Goal: Task Accomplishment & Management: Complete application form

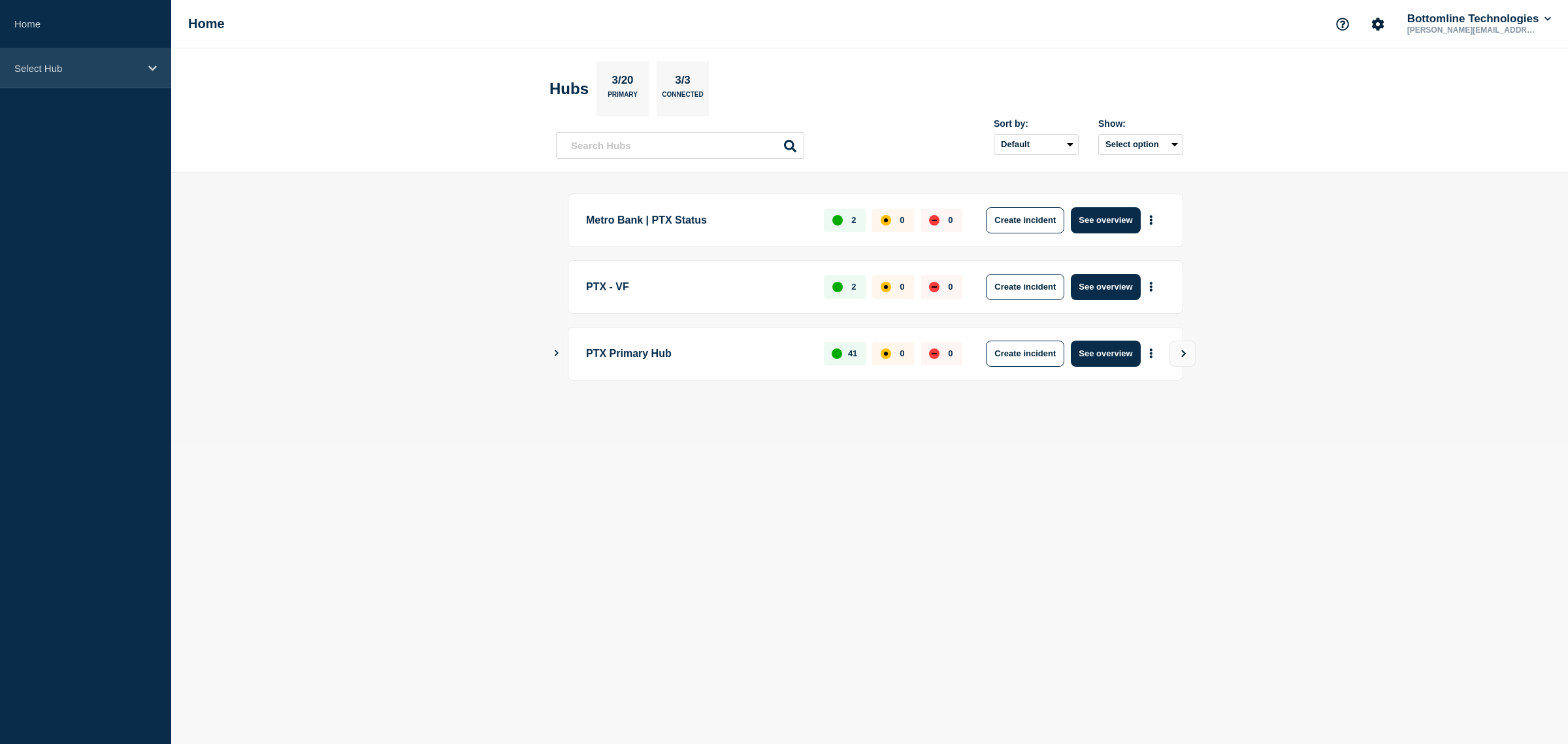
click at [129, 59] on div "Select Hub" at bounding box center [86, 68] width 171 height 40
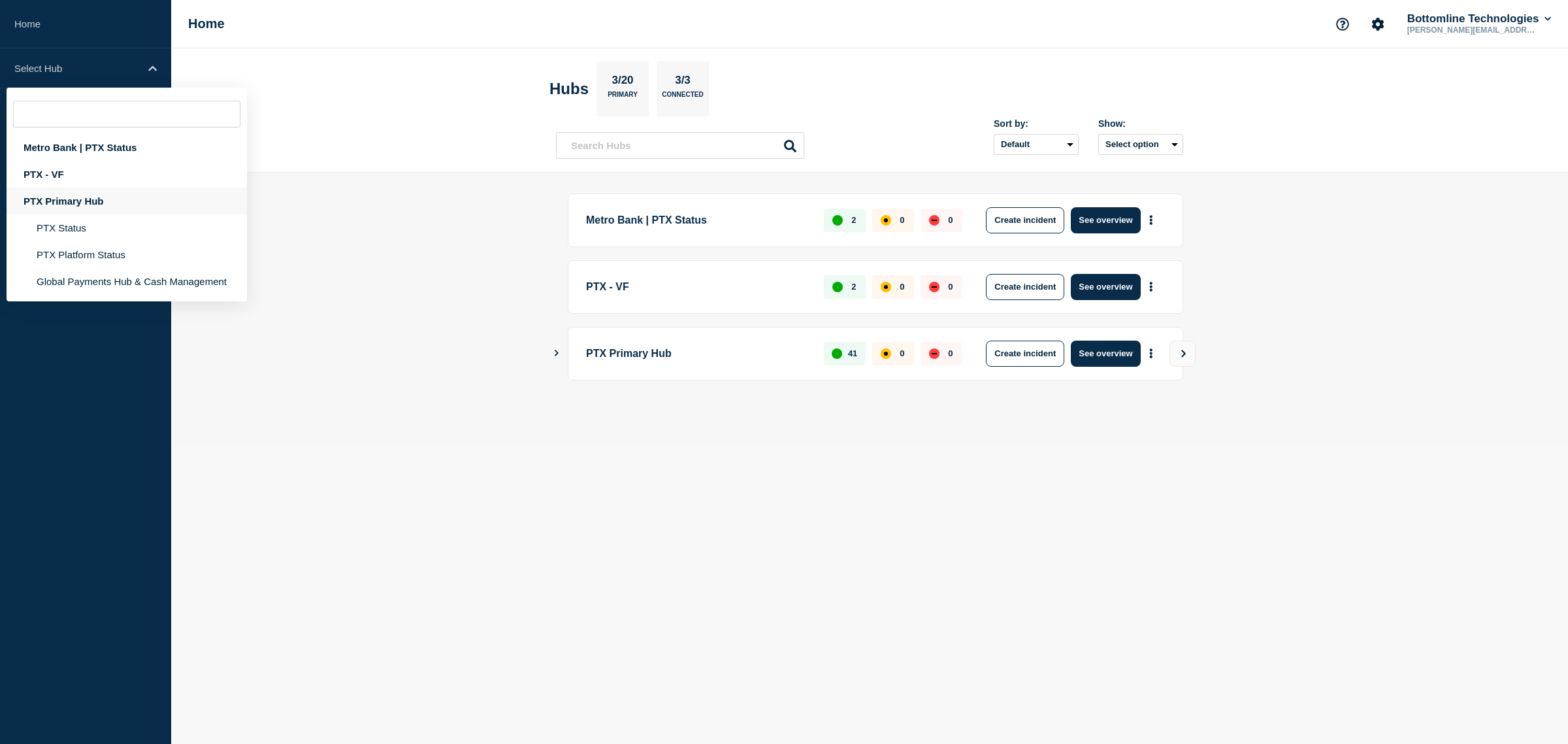
click at [110, 198] on div "PTX Primary Hub" at bounding box center [127, 201] width 240 height 27
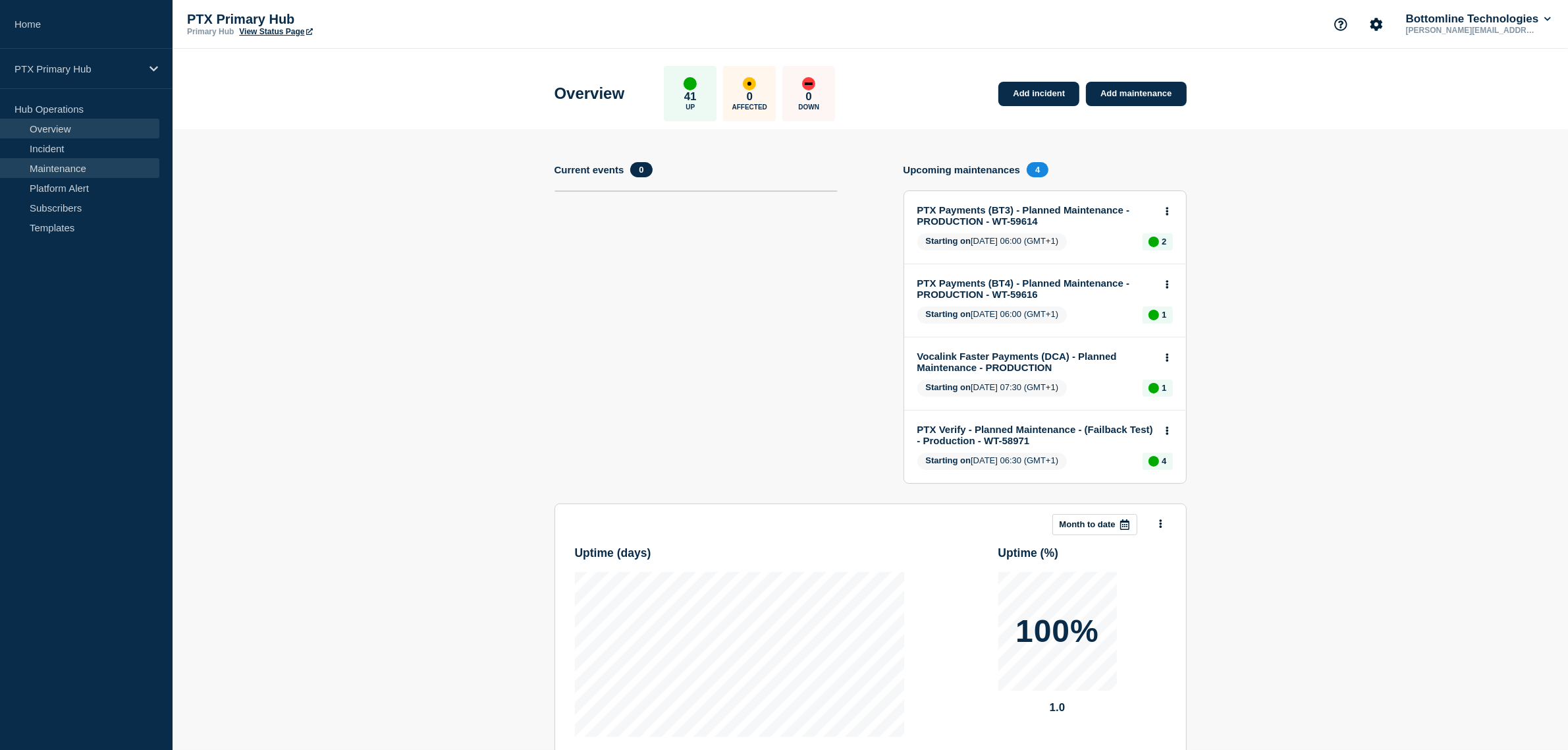
click at [136, 166] on link "Maintenance" at bounding box center [79, 168] width 160 height 20
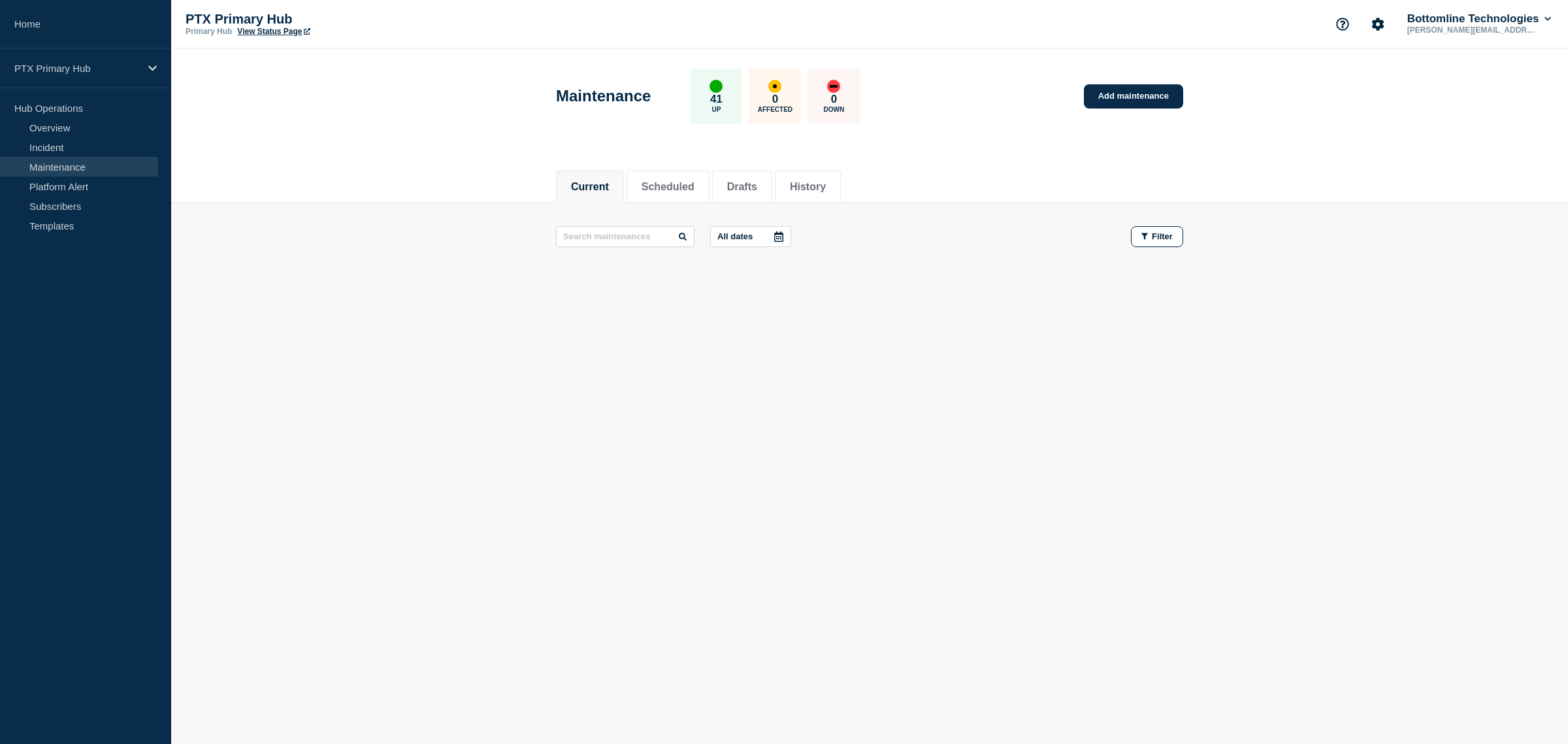
click at [285, 321] on div "Current Scheduled Drafts History Current Scheduled Drafts History All dates Fil…" at bounding box center [869, 269] width 1397 height 222
click at [1148, 93] on link "Add maintenance" at bounding box center [1133, 96] width 99 height 24
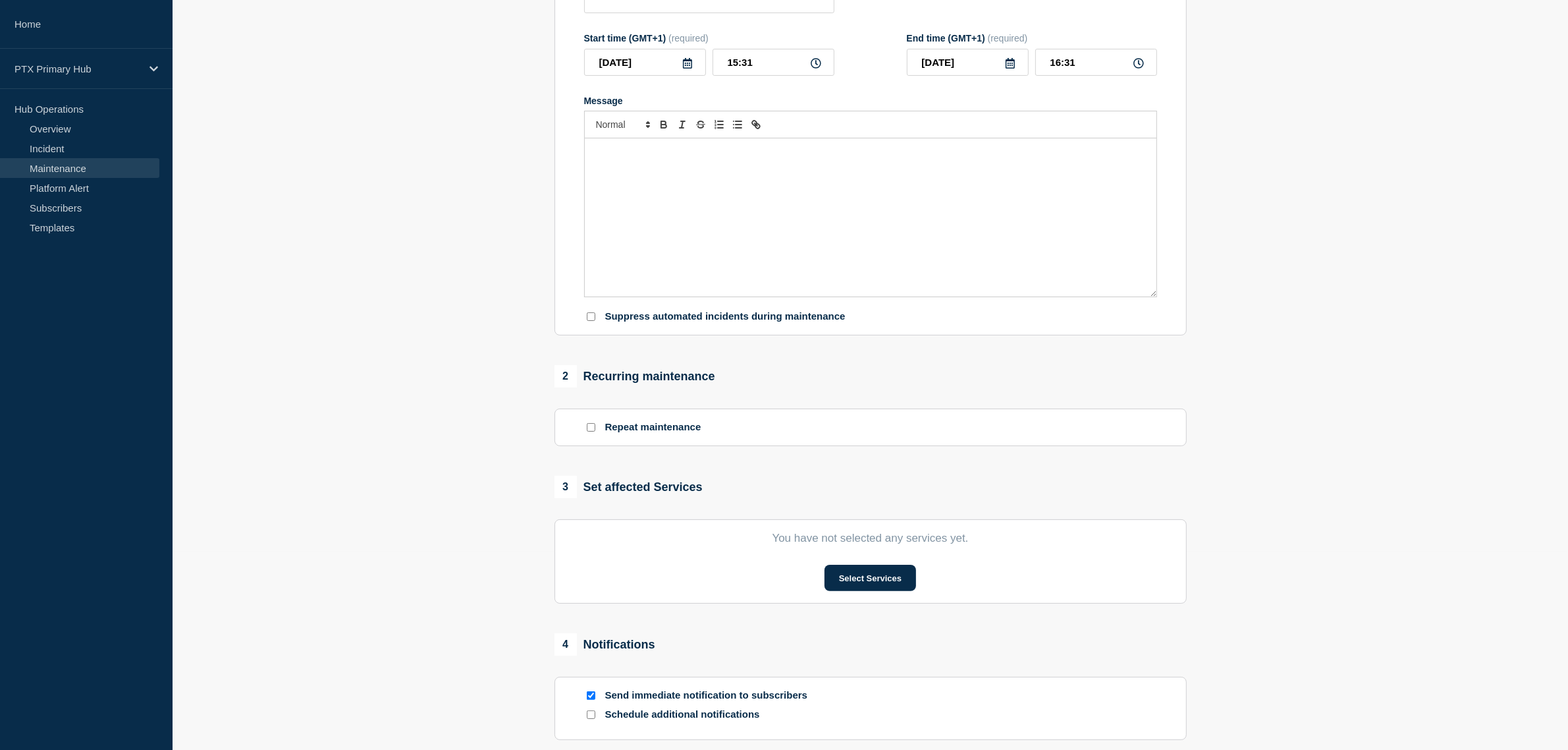
scroll to position [400, 0]
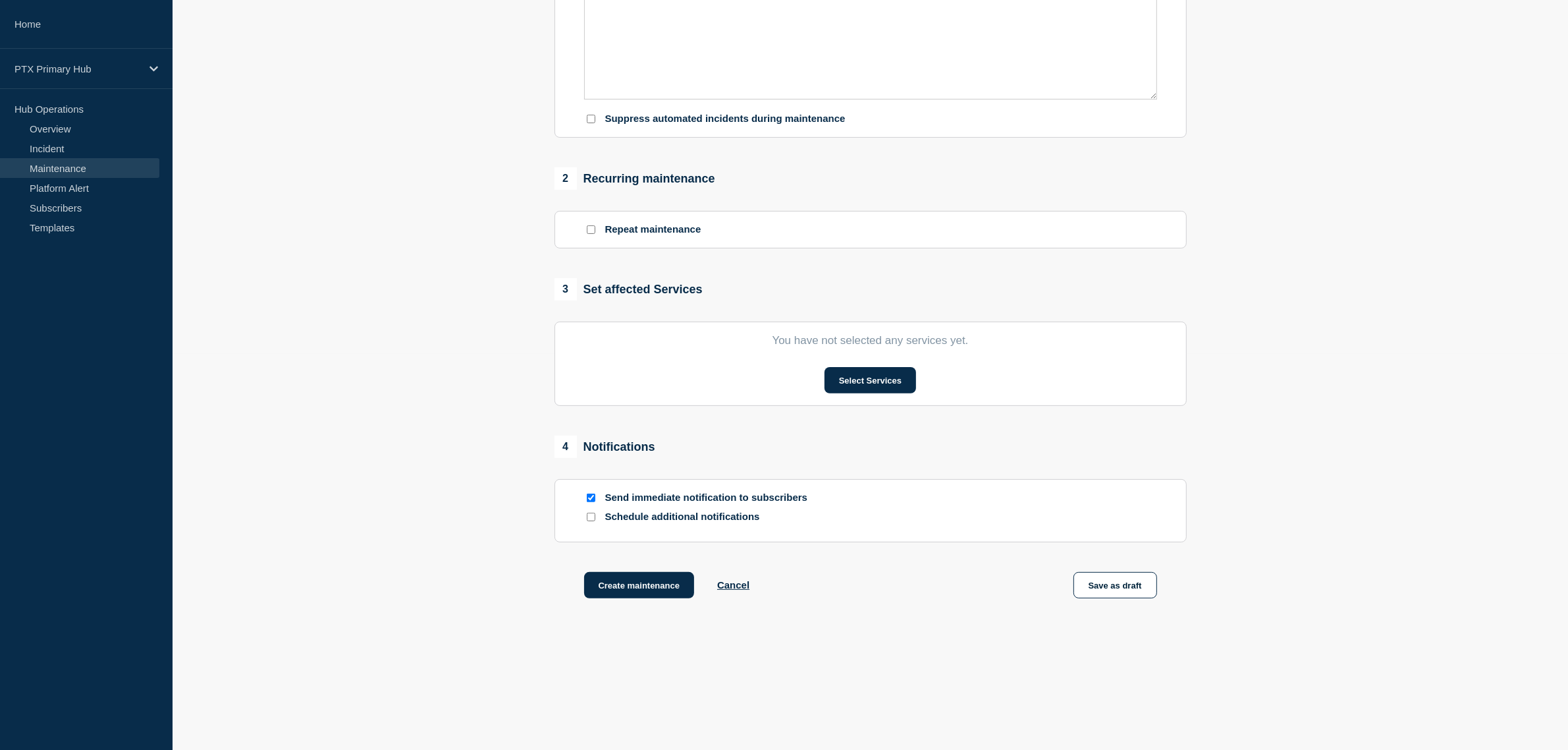
click at [867, 364] on section "You have not selected any services yet. Select Services" at bounding box center [871, 363] width 632 height 84
click at [873, 382] on button "Select Services" at bounding box center [870, 380] width 92 height 26
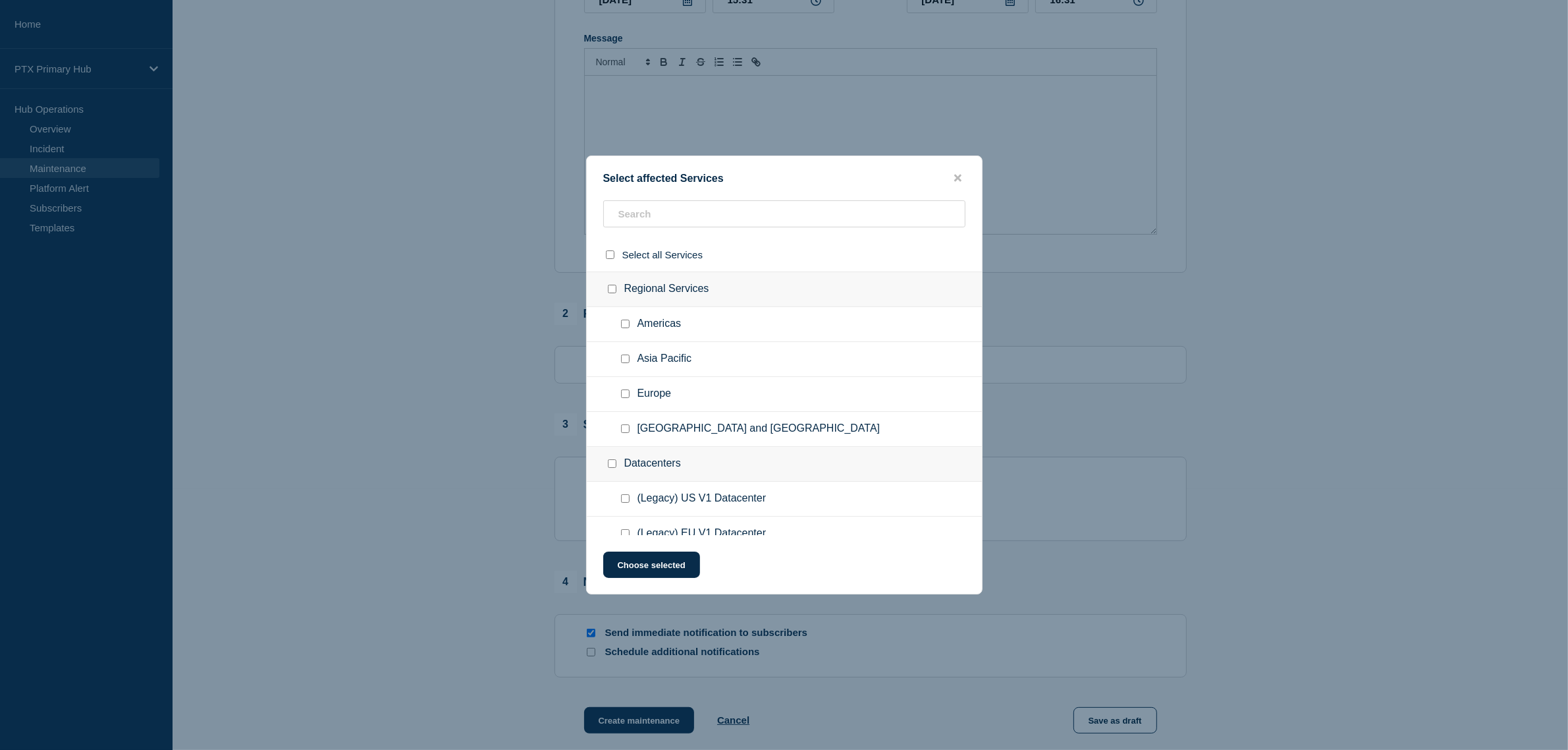
scroll to position [0, 0]
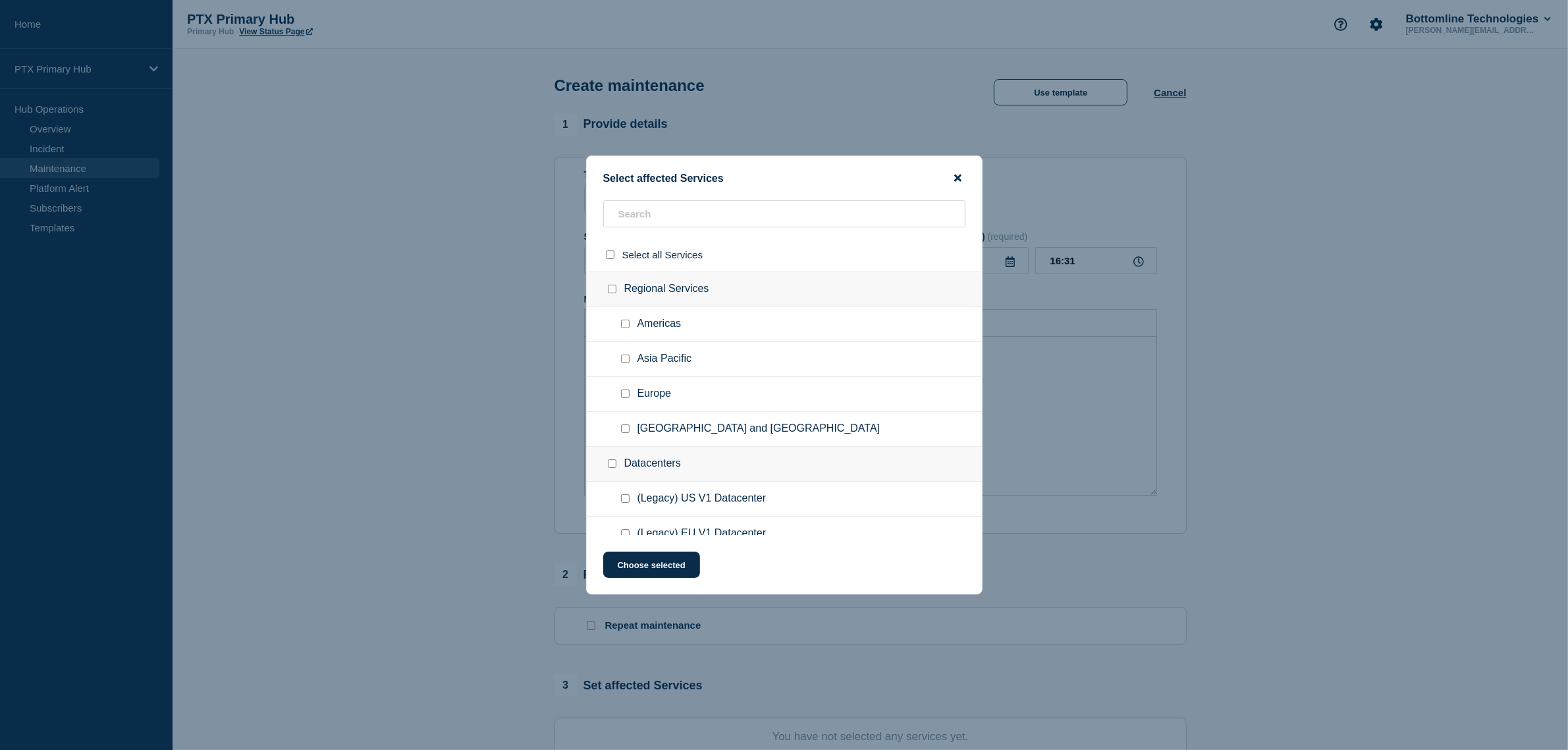
click at [958, 176] on icon "close button" at bounding box center [958, 178] width 8 height 11
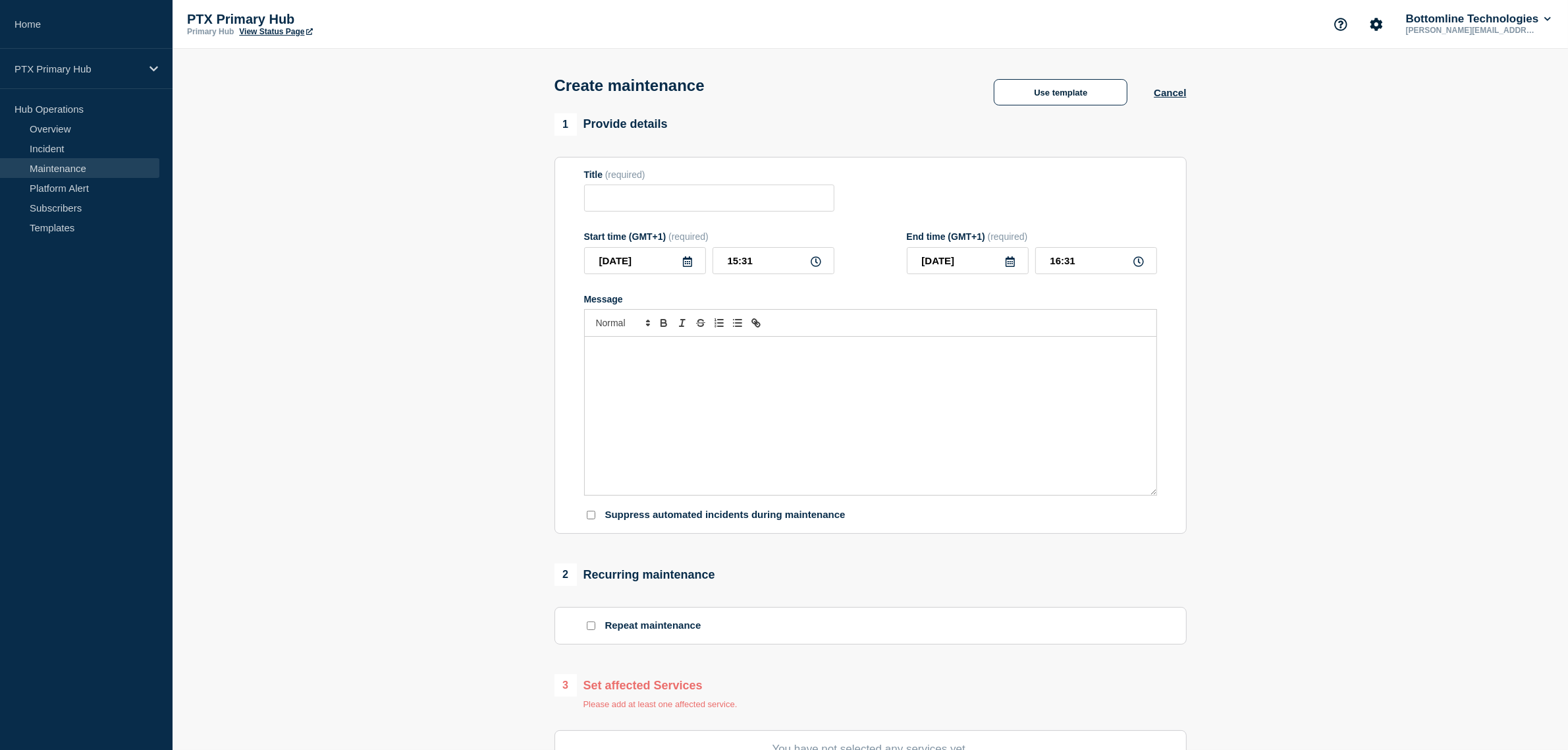
click at [916, 414] on div "Message" at bounding box center [871, 415] width 572 height 158
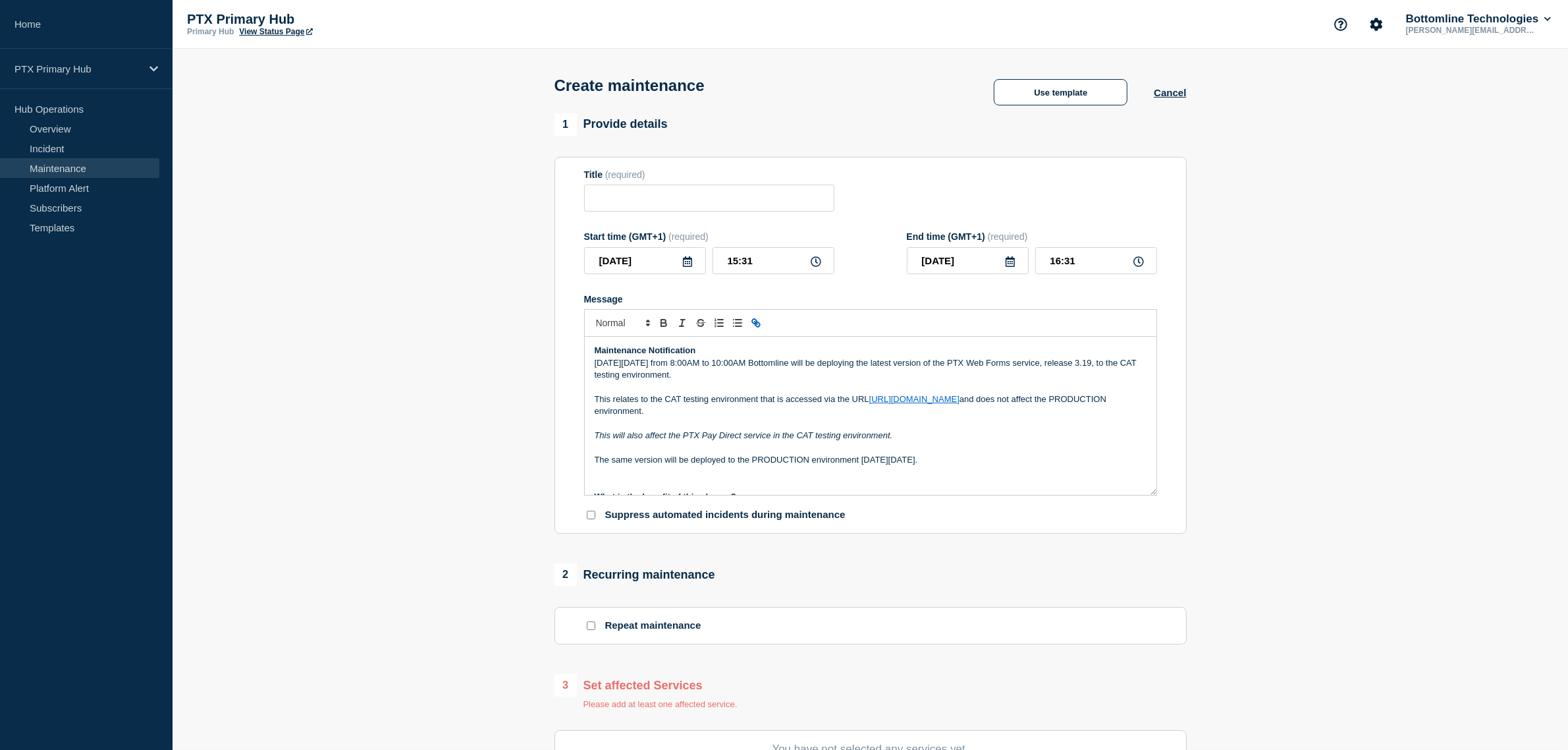
click at [692, 267] on icon at bounding box center [688, 262] width 11 height 11
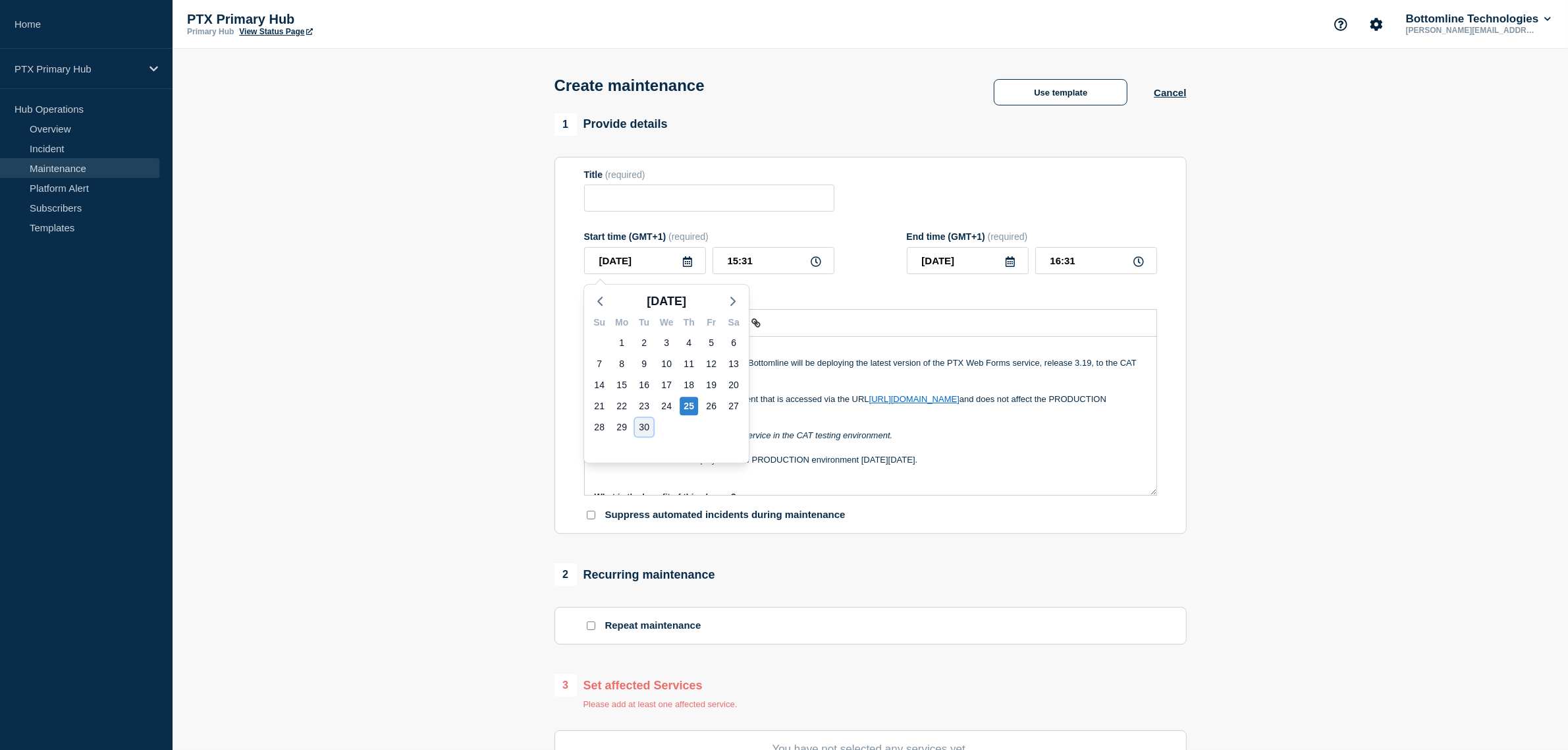
click at [646, 430] on div "30" at bounding box center [644, 427] width 18 height 18
type input "2025-09-30"
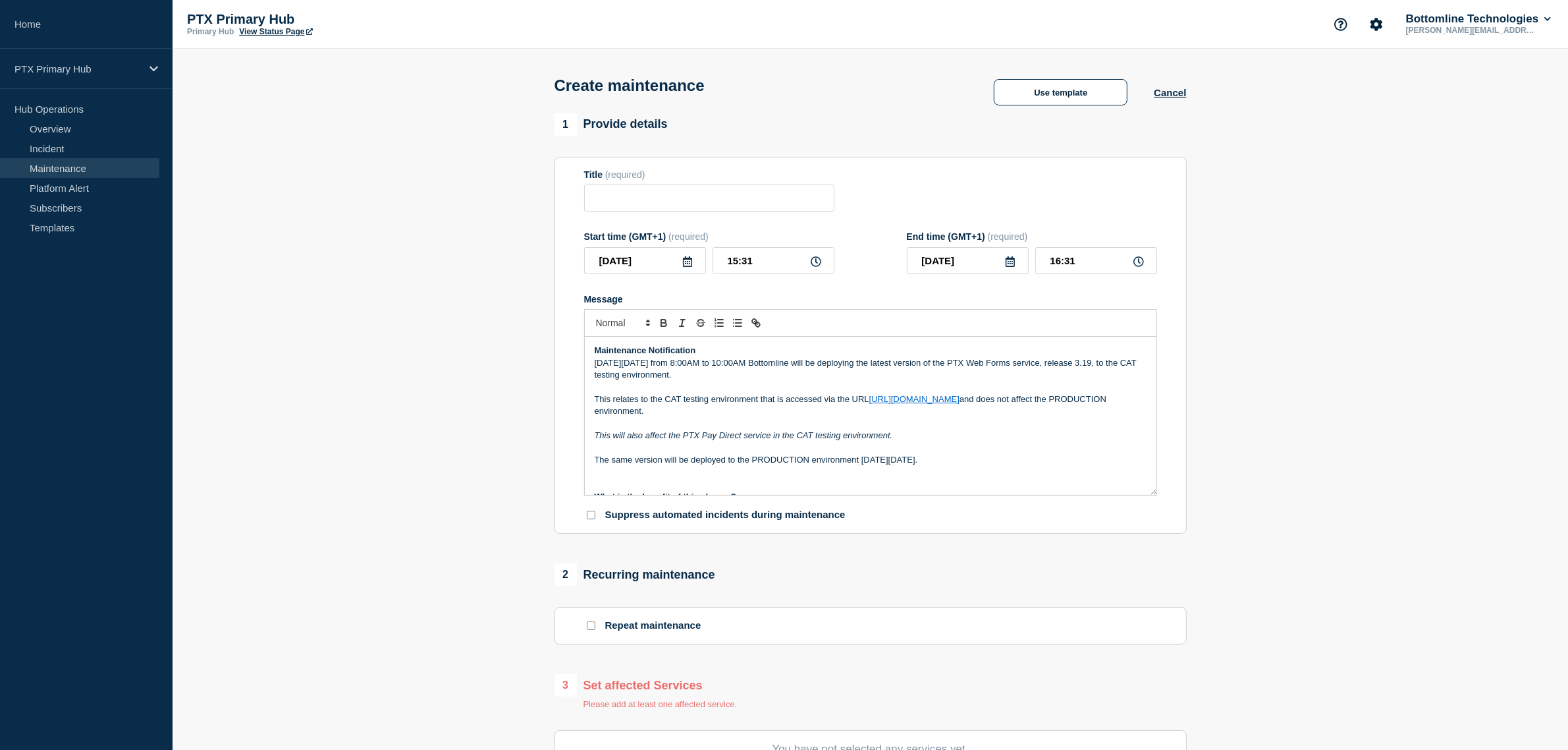
click at [647, 366] on p "On Tuesday 8th April from 8:00AM to 10:00AM Bottomline will be deploying the la…" at bounding box center [870, 369] width 551 height 24
click at [678, 364] on p "On Tuesday 30th April from 8:00AM to 10:00AM Bottomline will be deploying the l…" at bounding box center [870, 369] width 551 height 24
click at [728, 363] on p "On Tuesday 30th September from 8:00AM to 10:00AM Bottomline will be deploying t…" at bounding box center [870, 369] width 551 height 24
click at [731, 363] on p "On Tuesday 30th September from 8:00AM to 10:00AM Bottomline will be deploying t…" at bounding box center [870, 369] width 551 height 24
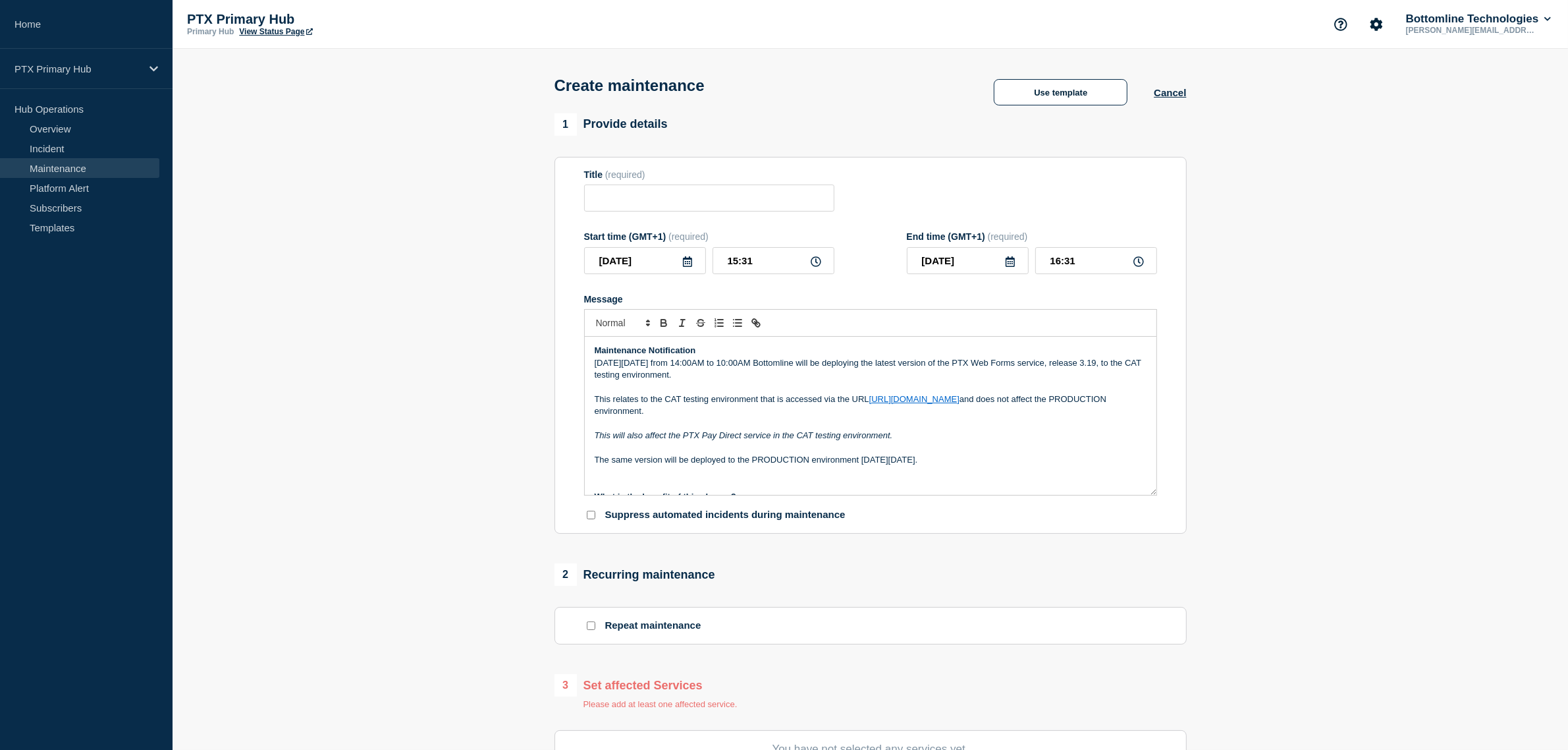
click at [754, 363] on p "On Tuesday 30th September from 14:00AM to 10:00AM Bottomline will be deploying …" at bounding box center [870, 369] width 551 height 24
drag, startPoint x: 781, startPoint y: 363, endPoint x: 818, endPoint y: 358, distance: 37.3
click at [782, 363] on p "On Tuesday 30th September from 14:00PM to 10:00AM Bottomline will be deploying …" at bounding box center [870, 369] width 551 height 24
click at [798, 360] on p "On Tuesday 30th September from 14:00PM to 16:00AM Bottomline will be deploying …" at bounding box center [870, 369] width 551 height 24
click at [818, 385] on p "Message" at bounding box center [870, 387] width 551 height 12
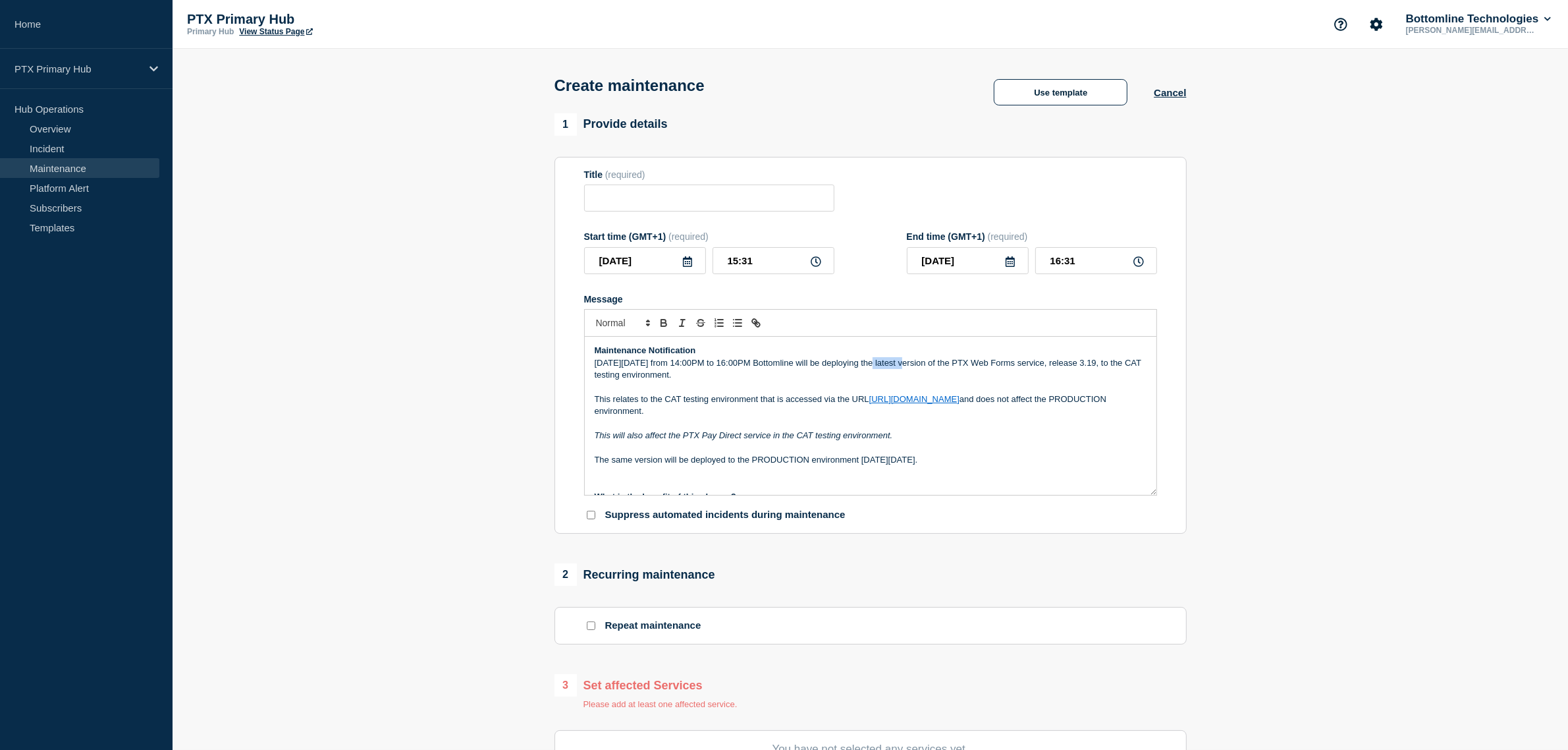
drag, startPoint x: 877, startPoint y: 366, endPoint x: 914, endPoint y: 363, distance: 37.1
click at [914, 363] on p "On Tuesday 30th September from 14:00PM to 16:00PM Bottomline will be deploying …" at bounding box center [870, 369] width 551 height 24
click at [1008, 374] on p "On Tuesday 30th September from 14:00PM to 16:00PM Bottomline will be carrying o…" at bounding box center [870, 369] width 551 height 24
drag, startPoint x: 1070, startPoint y: 363, endPoint x: 1009, endPoint y: 366, distance: 61.1
click at [1009, 366] on p "On Tuesday 30th September from 14:00PM to 16:00PM Bottomline will be carrying o…" at bounding box center [870, 369] width 551 height 24
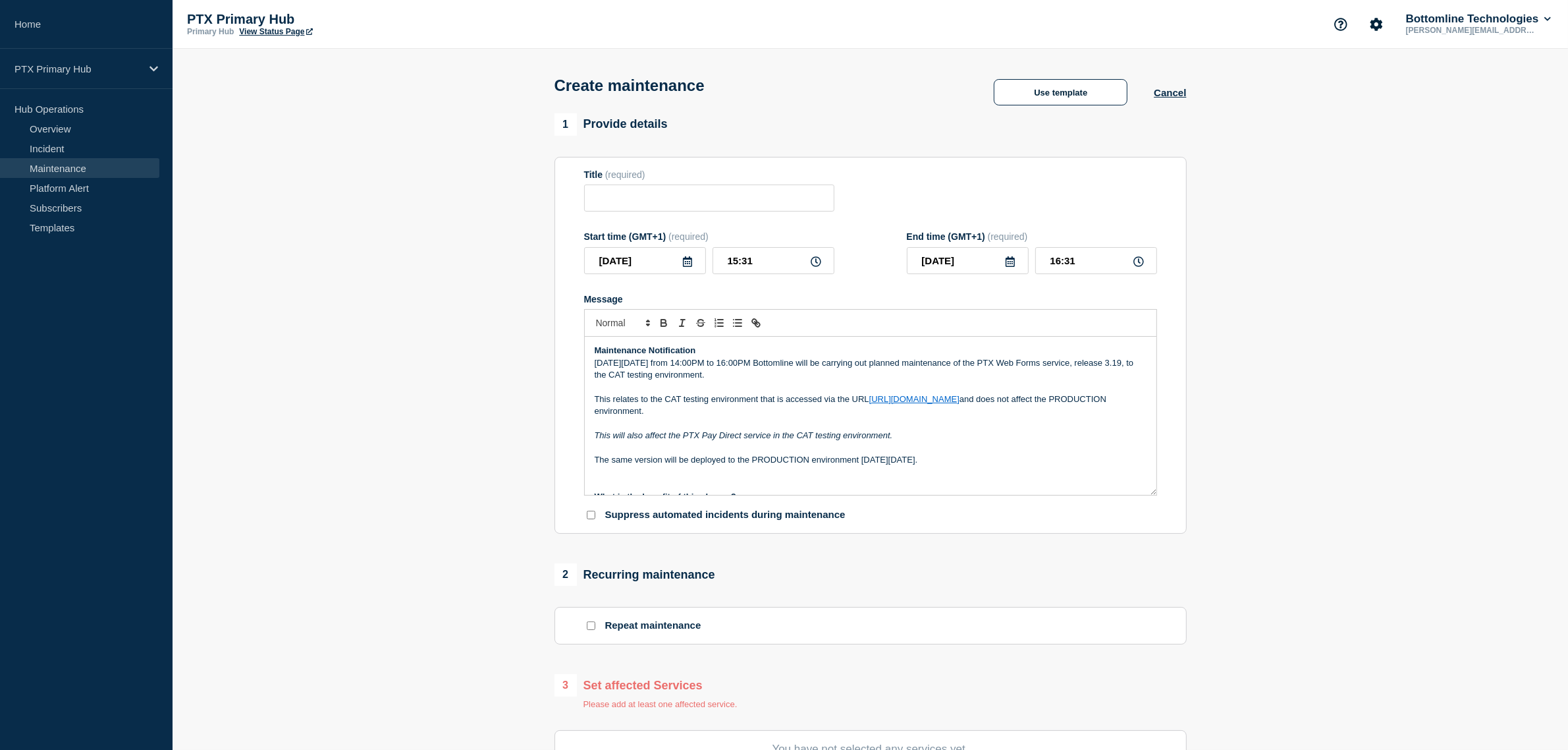
click at [1057, 374] on p "On Tuesday 30th September from 14:00PM to 16:00PM Bottomline will be carrying o…" at bounding box center [870, 369] width 551 height 24
drag, startPoint x: 655, startPoint y: 379, endPoint x: 596, endPoint y: 375, distance: 59.1
click at [591, 374] on div "Maintenance Notification On Tuesday 30th September from 14:00PM to 16:00PM Bott…" at bounding box center [871, 415] width 572 height 158
click at [742, 400] on p "This relates to the CAT testing environment that is accessed via the URL https:…" at bounding box center [870, 406] width 551 height 24
click at [795, 389] on p "Message" at bounding box center [870, 387] width 551 height 12
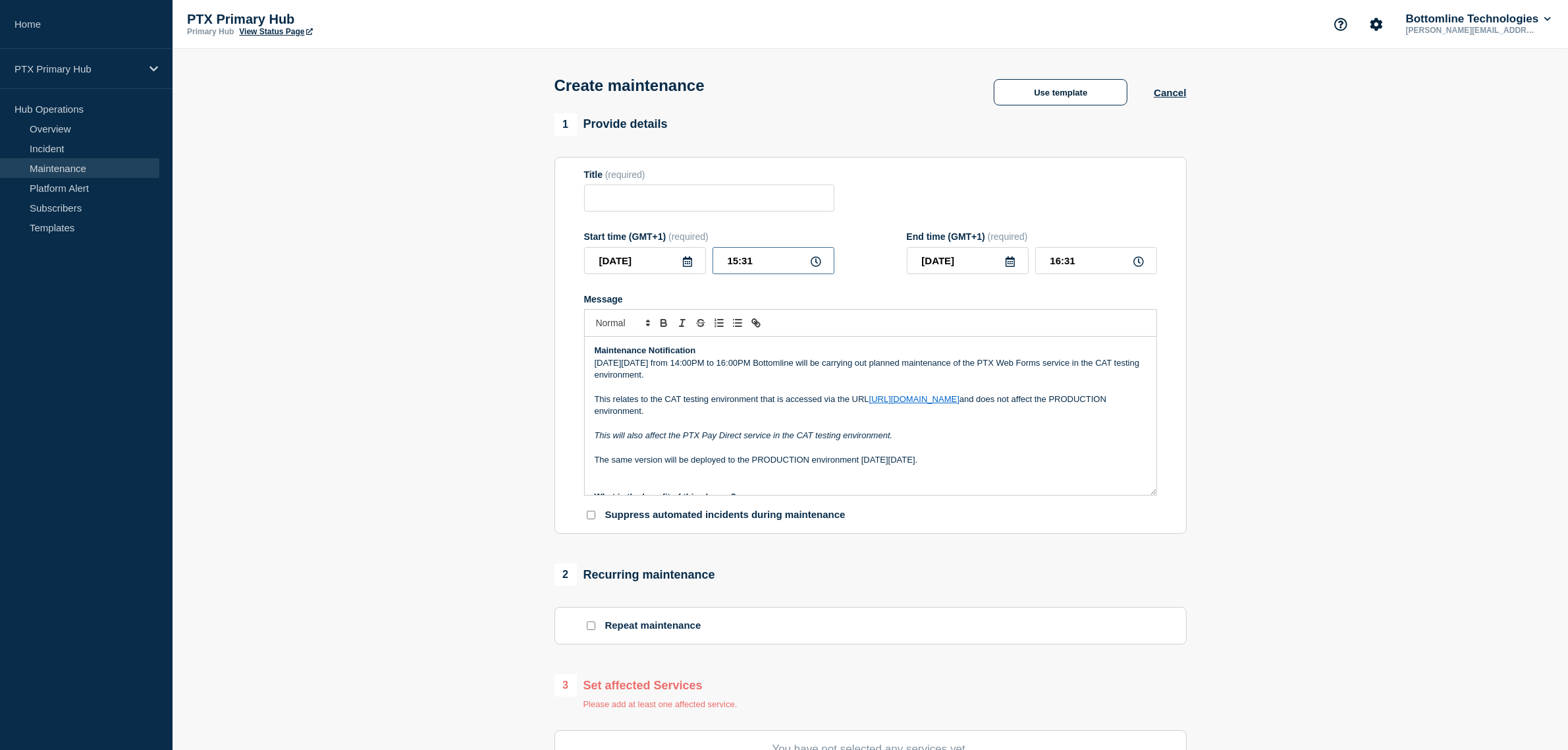
drag, startPoint x: 796, startPoint y: 260, endPoint x: 660, endPoint y: 252, distance: 136.2
click at [660, 252] on div "2025-09-30 15:31" at bounding box center [709, 260] width 250 height 27
type input "14:00"
drag, startPoint x: 1022, startPoint y: 262, endPoint x: 978, endPoint y: 244, distance: 47.5
click at [978, 244] on div "End time (GMT+1) (required) 2025-09-30 15:00" at bounding box center [1032, 253] width 250 height 43
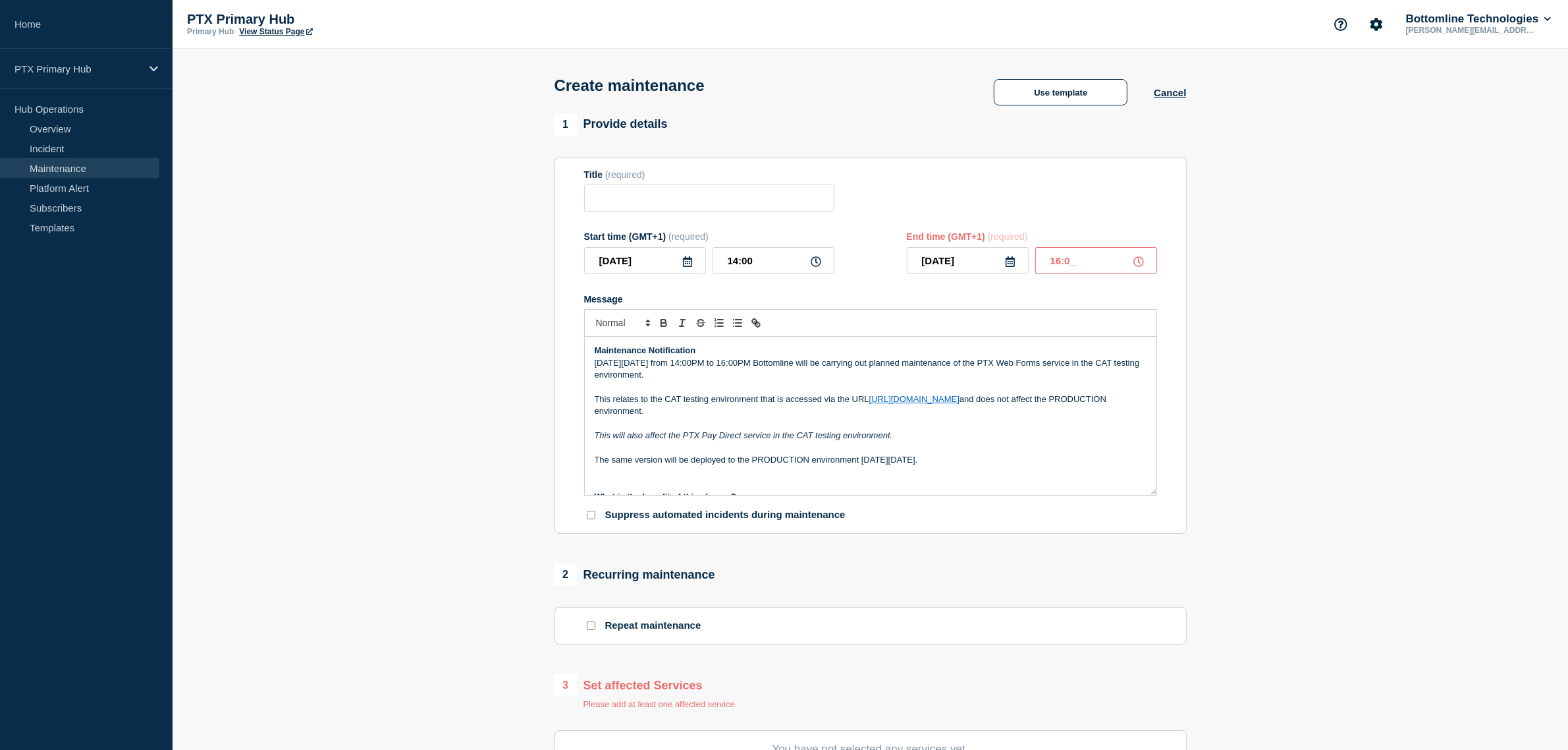
type input "16:00"
click at [1011, 390] on p "Message" at bounding box center [870, 387] width 551 height 12
click at [778, 191] on input "Title" at bounding box center [709, 198] width 250 height 27
paste input "PTX Web Forms - Release 3.19 - CAT Testing Environment"
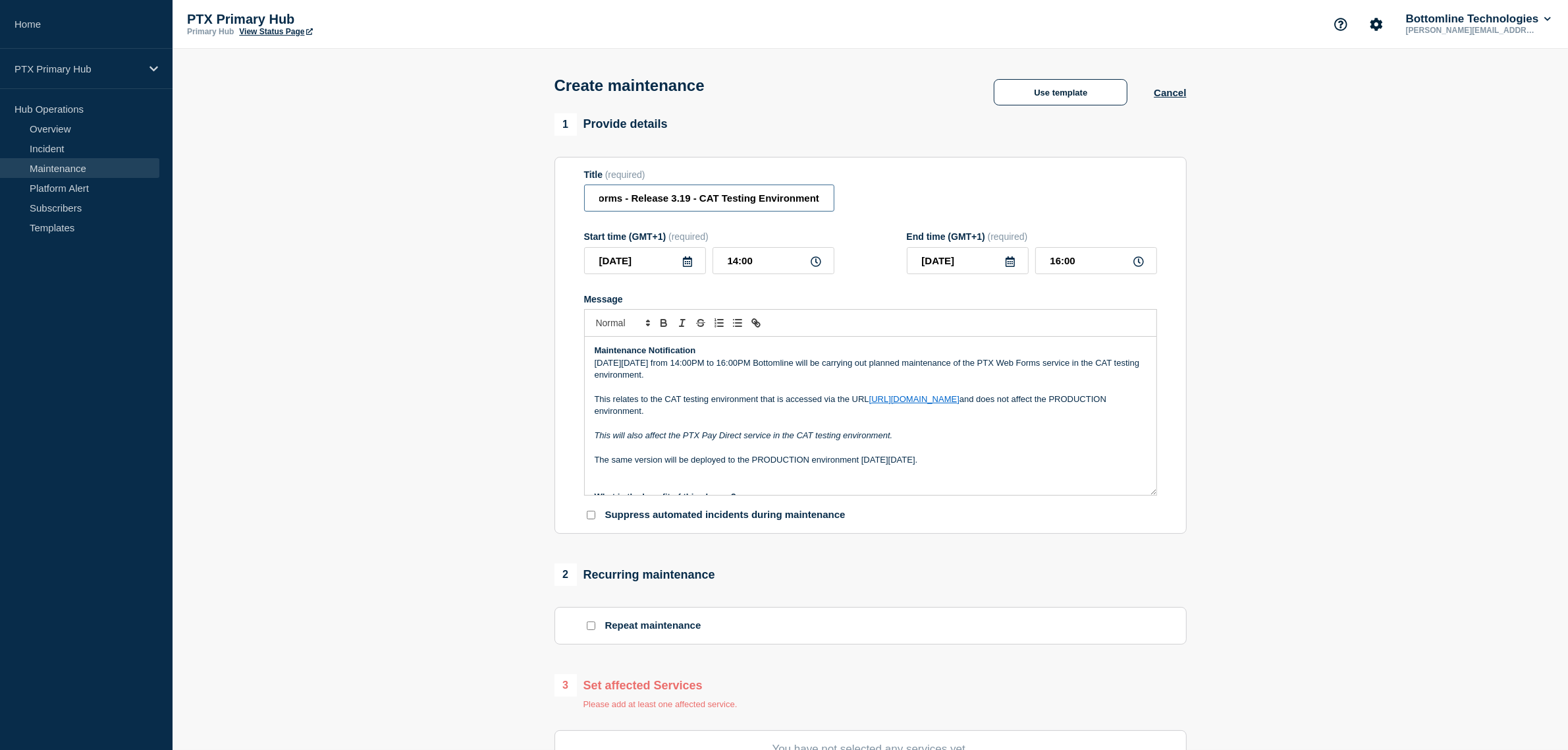
drag, startPoint x: 690, startPoint y: 196, endPoint x: 632, endPoint y: 195, distance: 58.0
click at [632, 195] on input "PTX Web Forms - Release 3.19 - CAT Testing Environment" at bounding box center [709, 198] width 250 height 27
click at [1122, 394] on p "Message" at bounding box center [870, 387] width 551 height 12
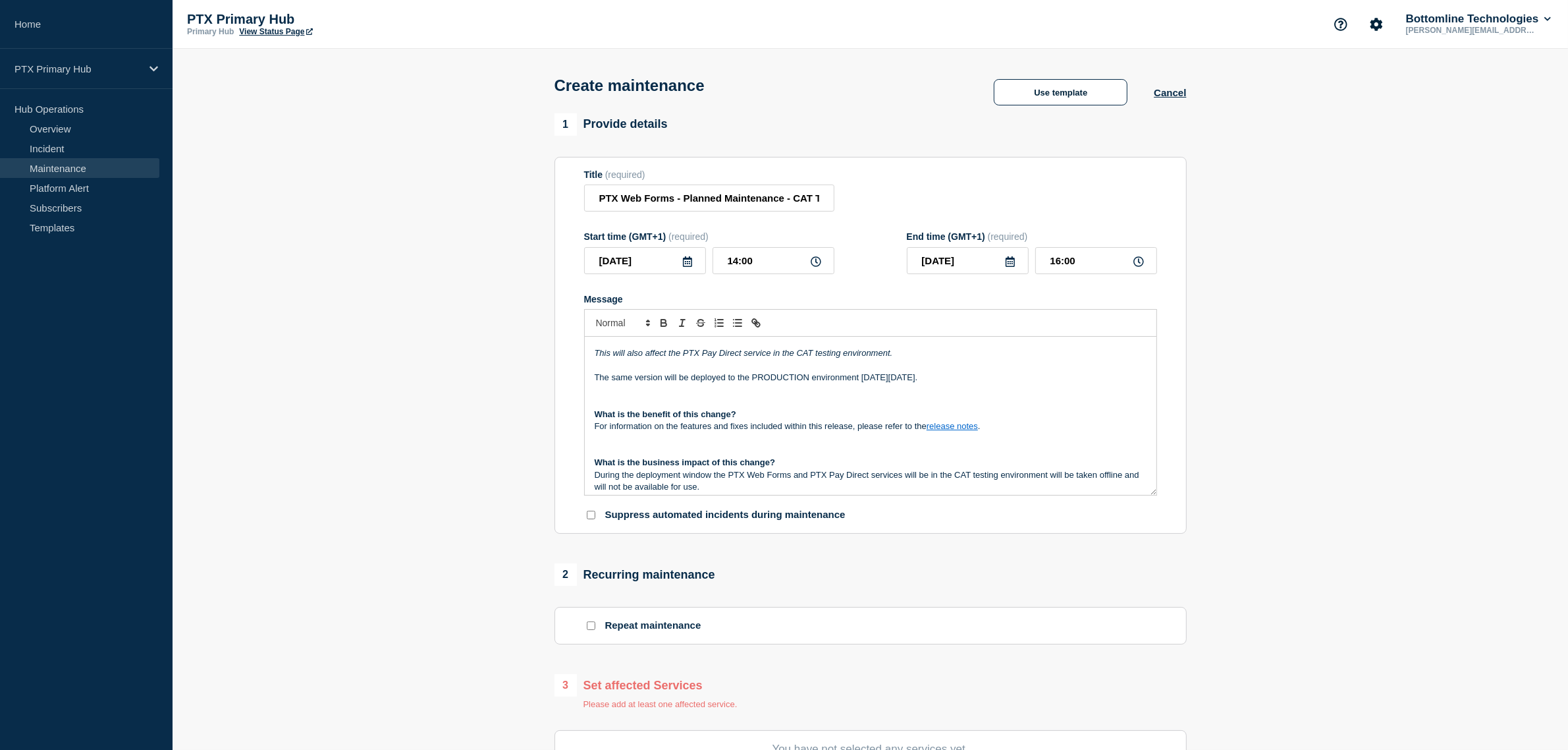
drag, startPoint x: 952, startPoint y: 382, endPoint x: 577, endPoint y: 382, distance: 375.0
click at [577, 382] on section "Title (required) PTX Web Forms - Planned Maintenance - CAT Testing Environment …" at bounding box center [871, 345] width 632 height 378
click at [632, 395] on p "Message" at bounding box center [870, 390] width 551 height 12
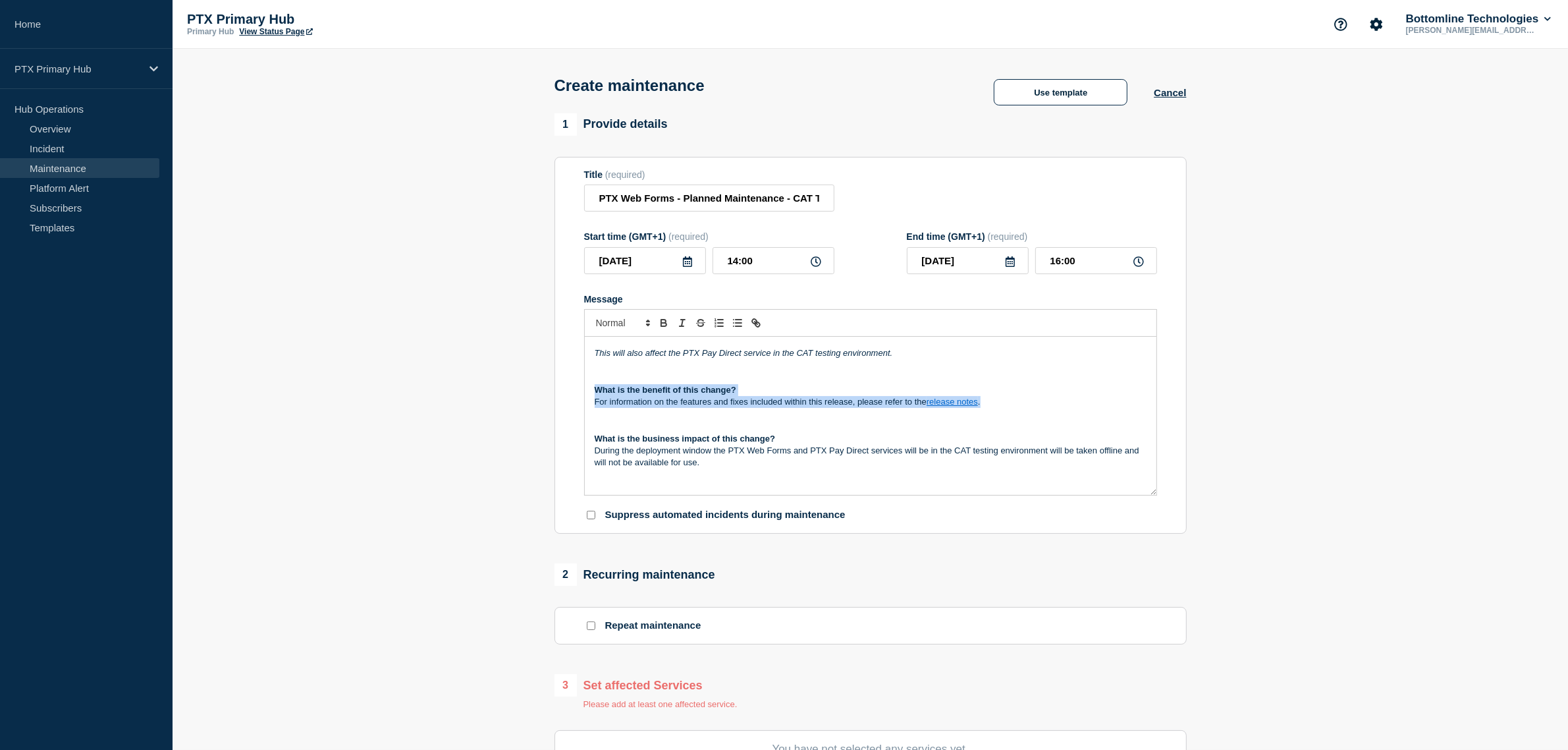
drag, startPoint x: 1037, startPoint y: 404, endPoint x: 576, endPoint y: 390, distance: 461.2
click at [576, 390] on section "Title (required) PTX Web Forms - Planned Maintenance - CAT Testing Environment …" at bounding box center [871, 345] width 632 height 378
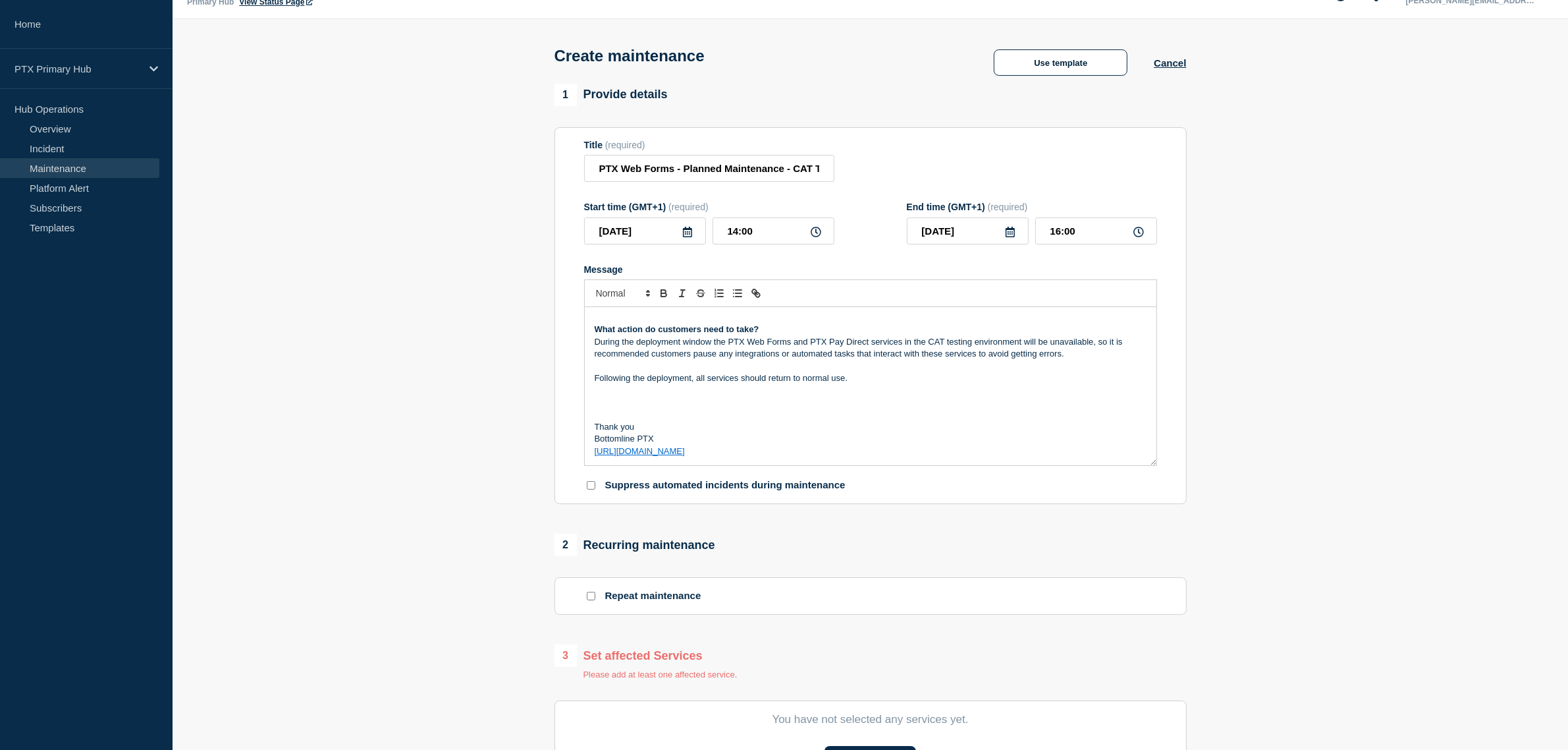
scroll to position [0, 0]
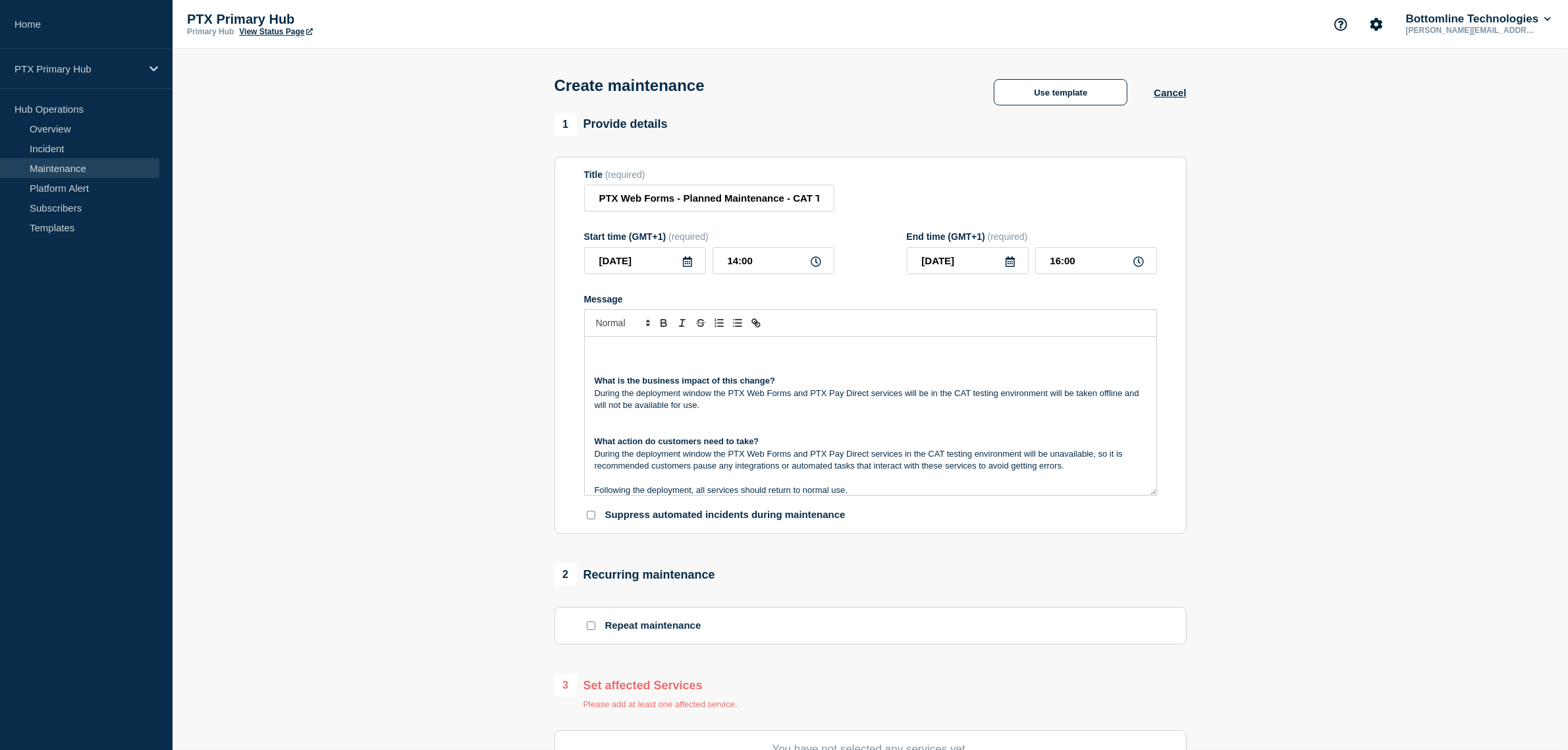
click at [641, 422] on p "Message" at bounding box center [870, 418] width 551 height 12
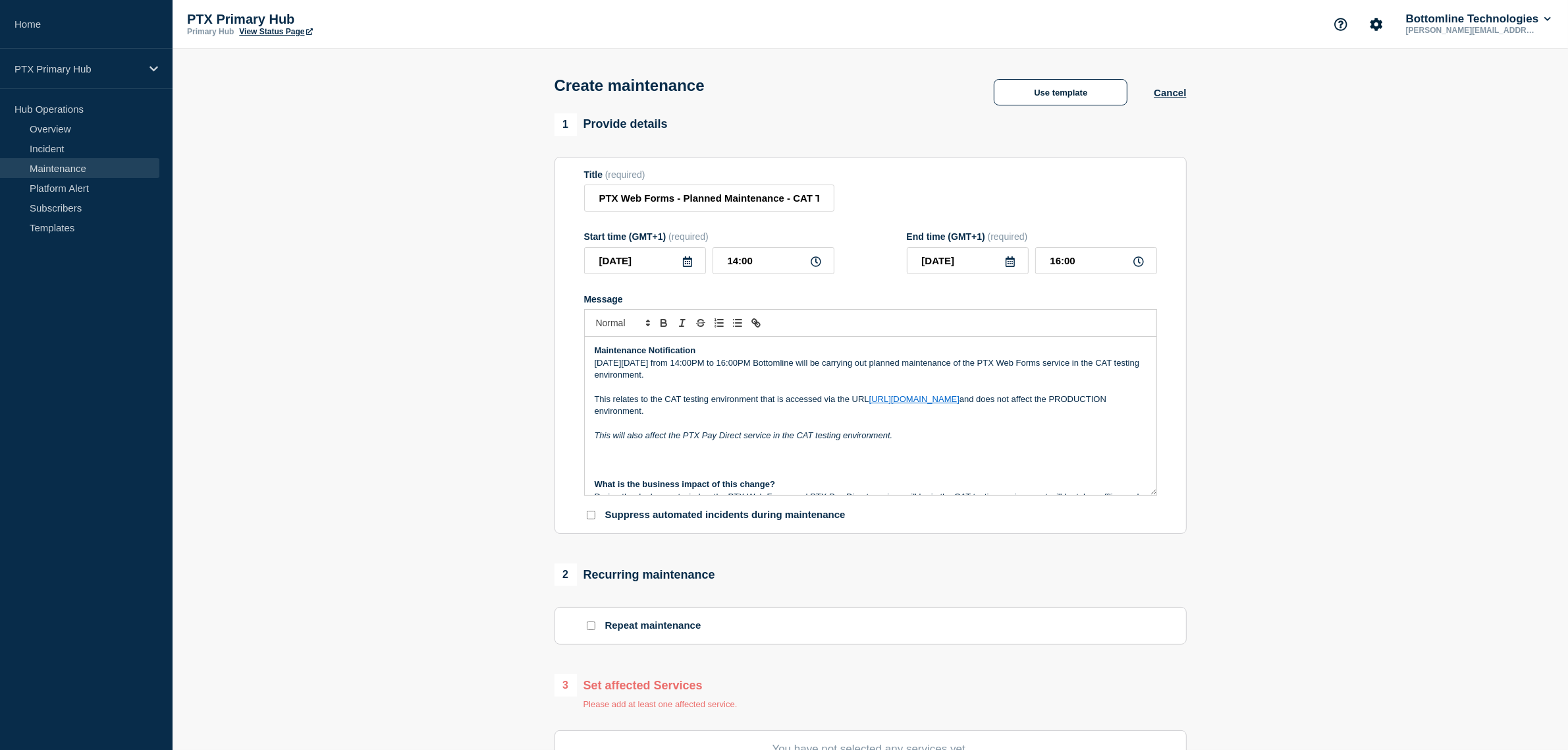
click at [787, 381] on p "On Tuesday 30th September from 14:00PM to 16:00PM Bottomline will be carrying o…" at bounding box center [870, 369] width 551 height 24
click at [607, 211] on input "PTX Web Forms - Planned Maintenance - CAT Testing Environment" at bounding box center [709, 198] width 250 height 27
click at [603, 203] on input "PTX Web Forms - Planned Maintenance - CAT Testing Environment" at bounding box center [709, 198] width 250 height 27
drag, startPoint x: 847, startPoint y: 205, endPoint x: 912, endPoint y: 196, distance: 65.6
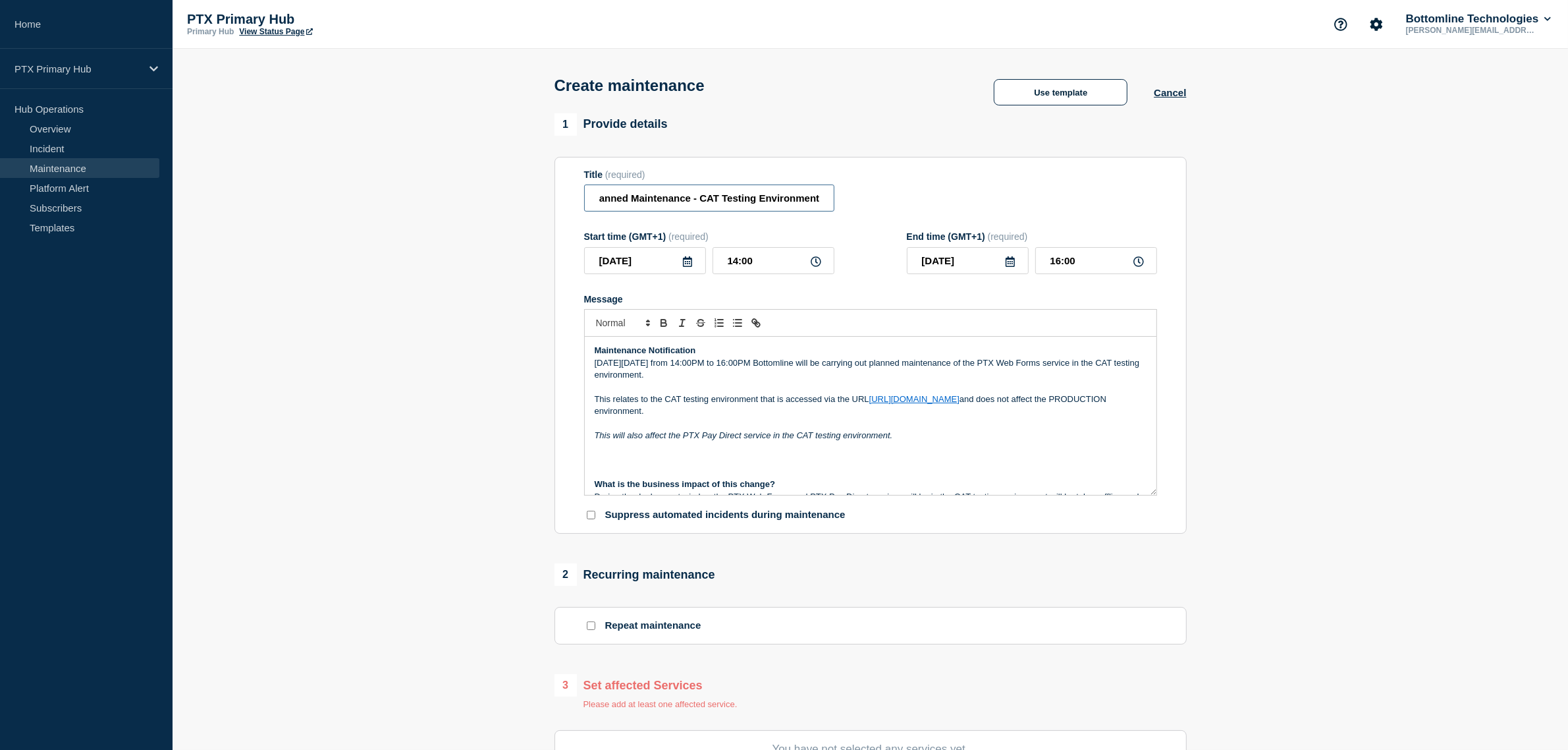
click at [912, 196] on div "Title (required) PTX Web Forms - Planned Maintenance - CAT Testing Environment" at bounding box center [870, 191] width 573 height 43
type input "PTX Web Forms - Planned Maintenance - CAT Testing Environment"
click at [796, 221] on form "Title (required) PTX Web Forms - Planned Maintenance - CAT Testing Environment …" at bounding box center [870, 346] width 573 height 353
drag, startPoint x: 795, startPoint y: 203, endPoint x: 571, endPoint y: 214, distance: 224.3
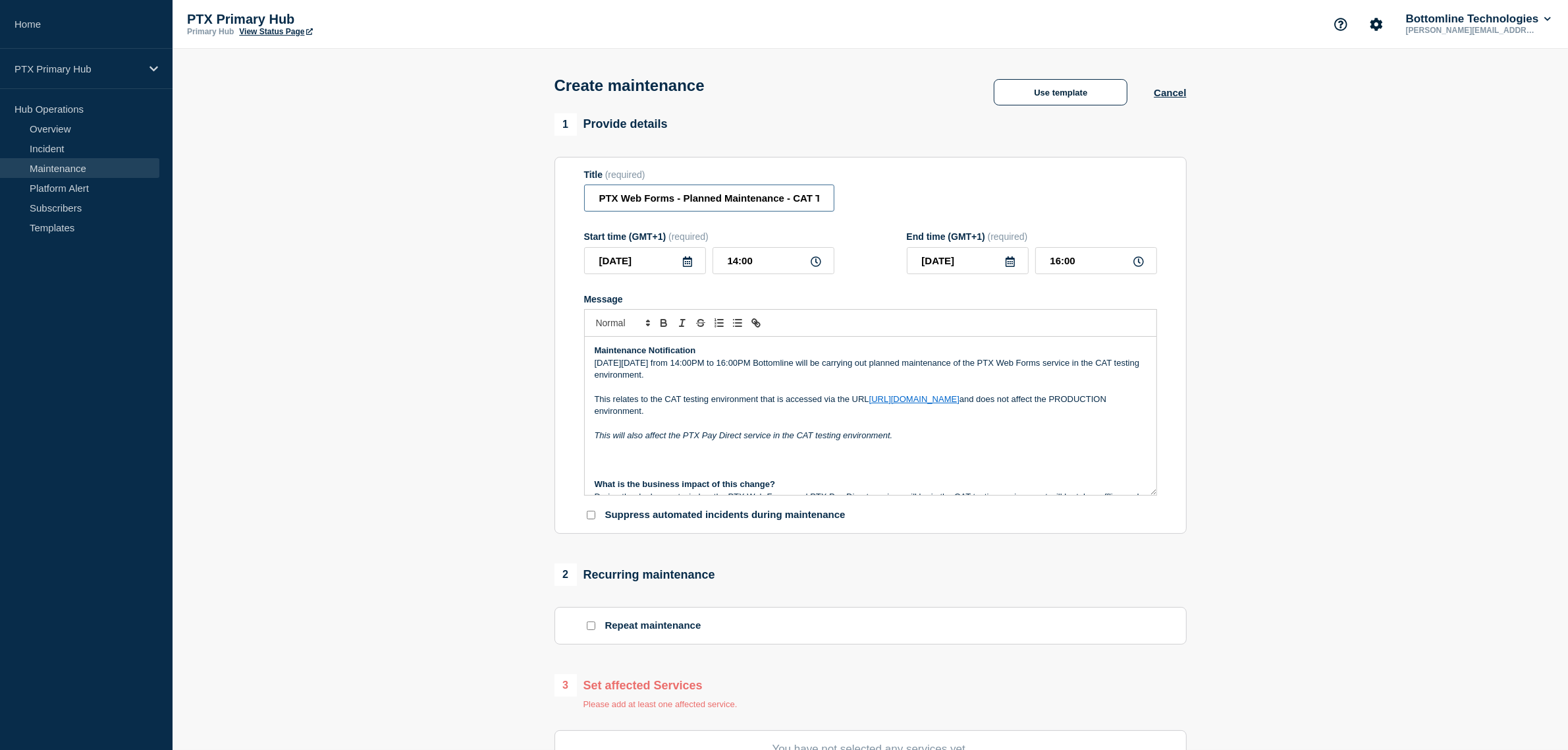
click at [534, 203] on section "1 Provide details Title (required) PTX Web Forms - Planned Maintenance - CAT Te…" at bounding box center [870, 577] width 1395 height 927
click at [1075, 409] on p "This relates to the CAT testing environment that is accessed via the URL https:…" at bounding box center [870, 406] width 551 height 24
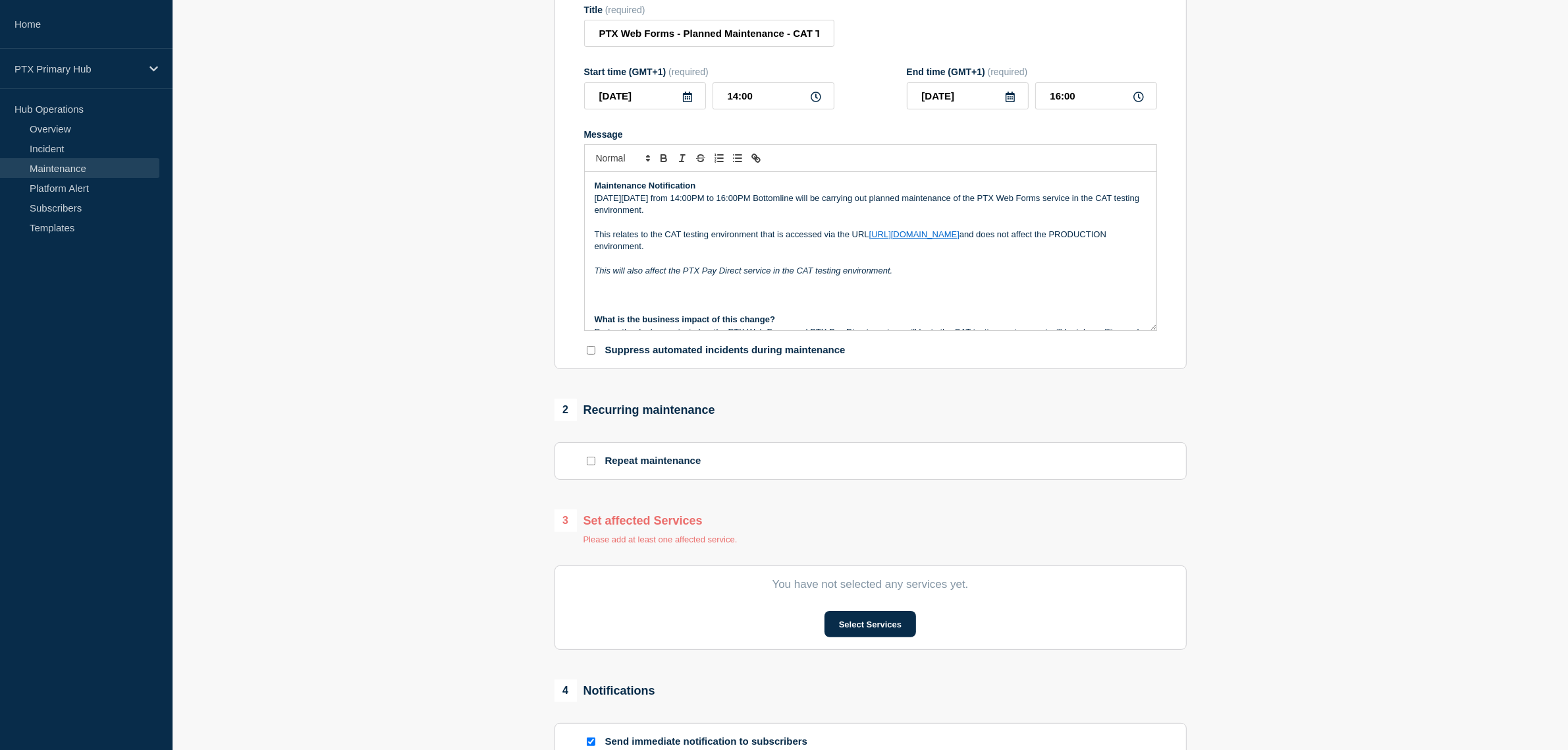
scroll to position [247, 0]
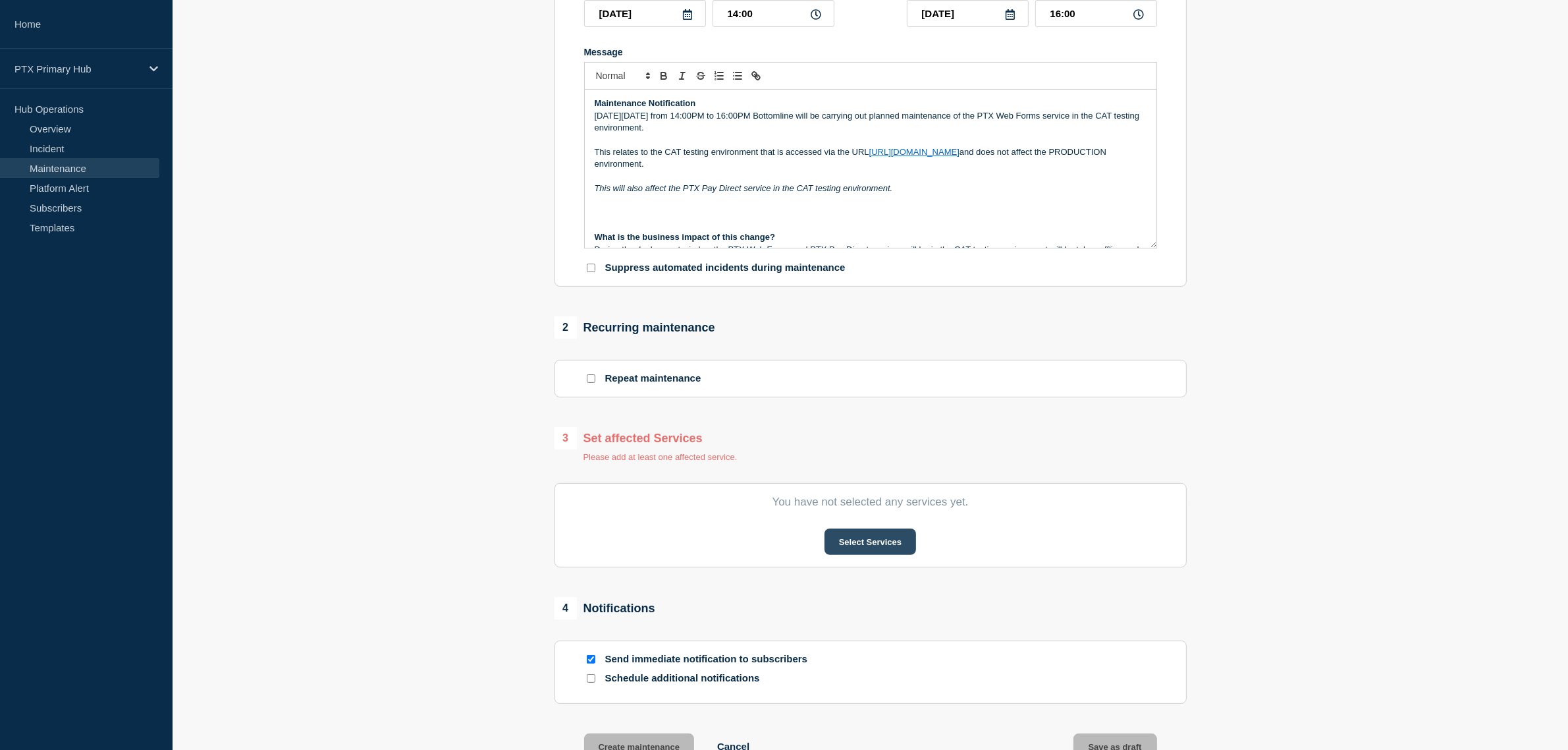
click at [883, 538] on button "Select Services" at bounding box center [870, 541] width 92 height 26
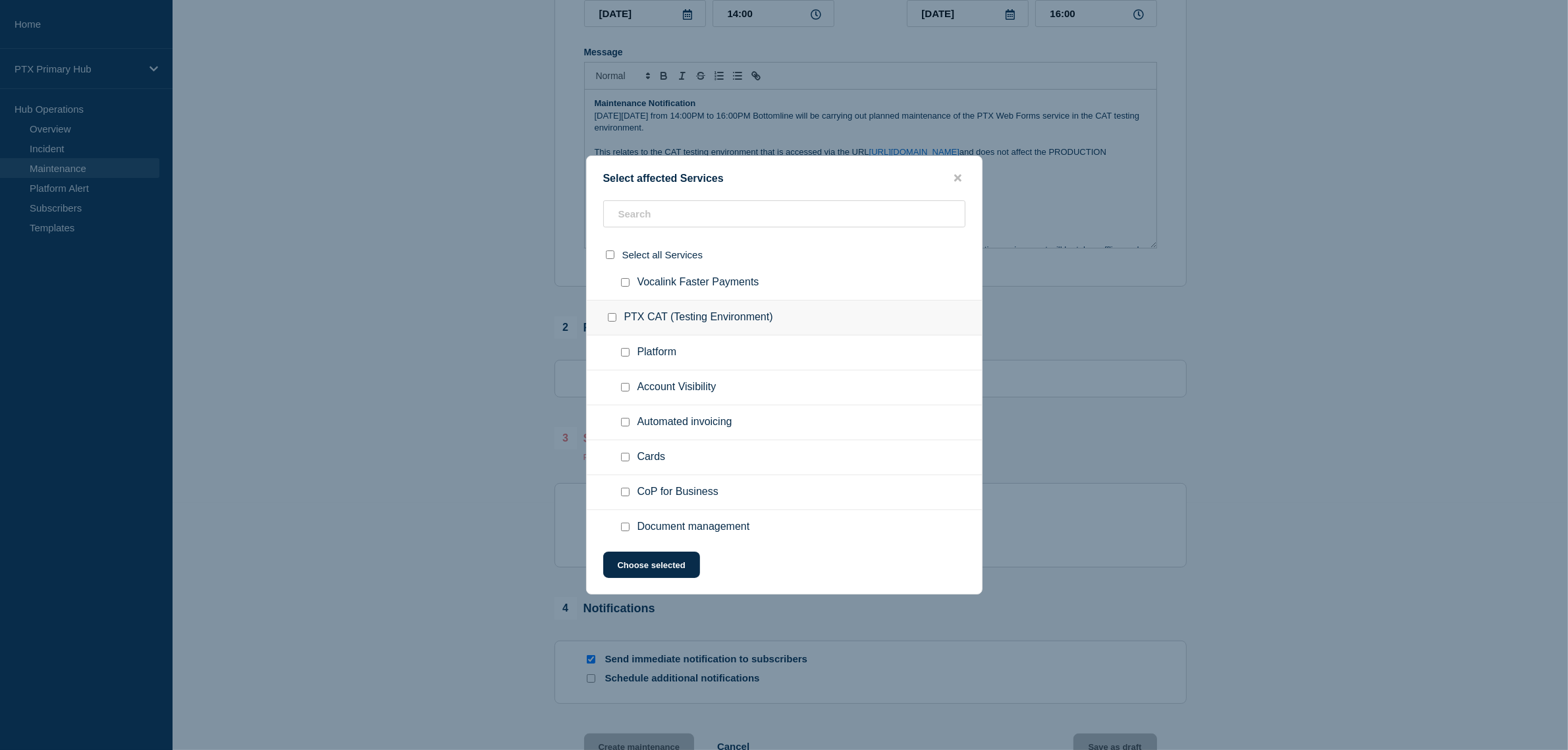
scroll to position [1070, 0]
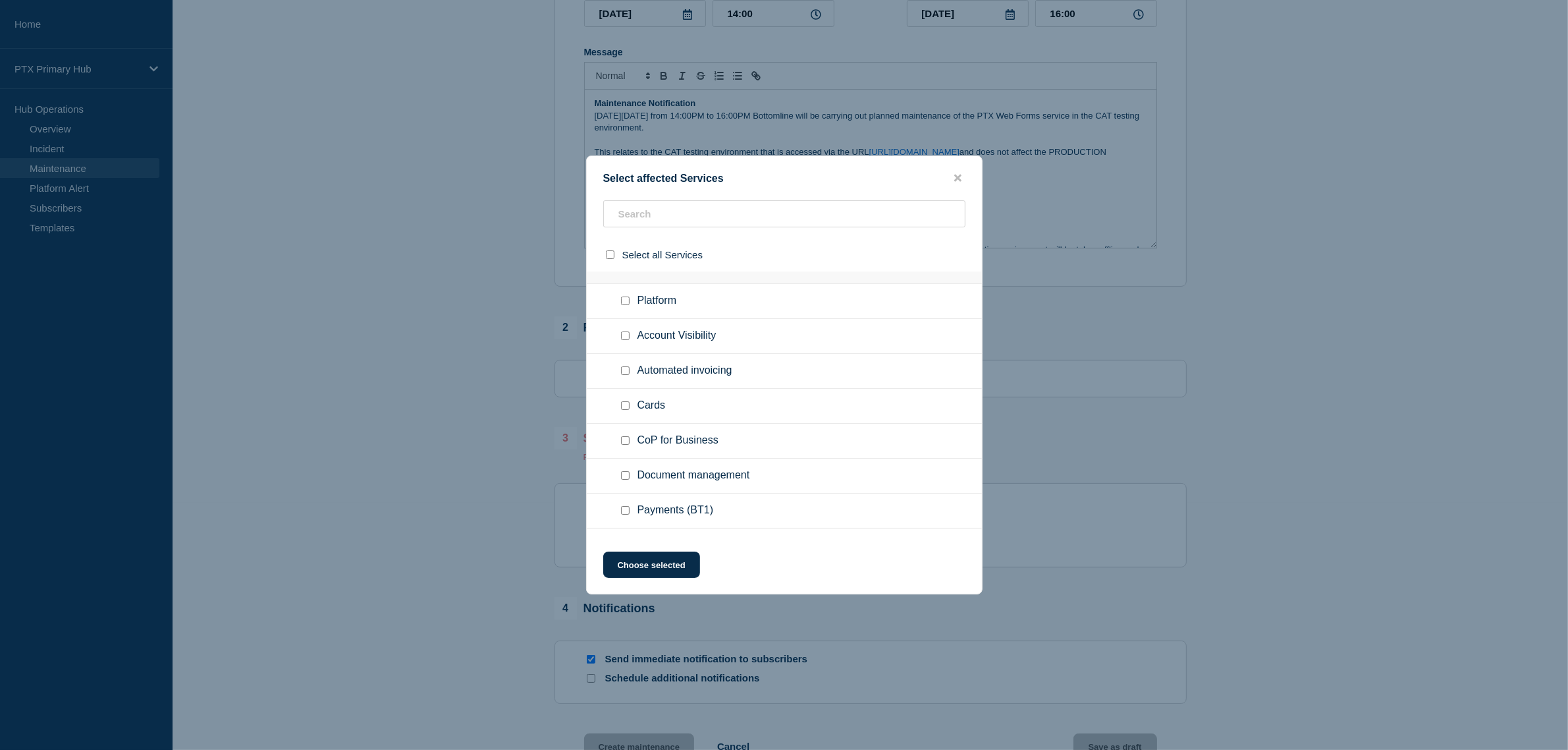
click at [616, 405] on ul "Cards" at bounding box center [784, 406] width 395 height 35
click at [621, 405] on input "Cards checkbox" at bounding box center [625, 405] width 8 height 8
checkbox input "true"
click at [624, 445] on input "Pay Direct checkbox" at bounding box center [625, 448] width 8 height 8
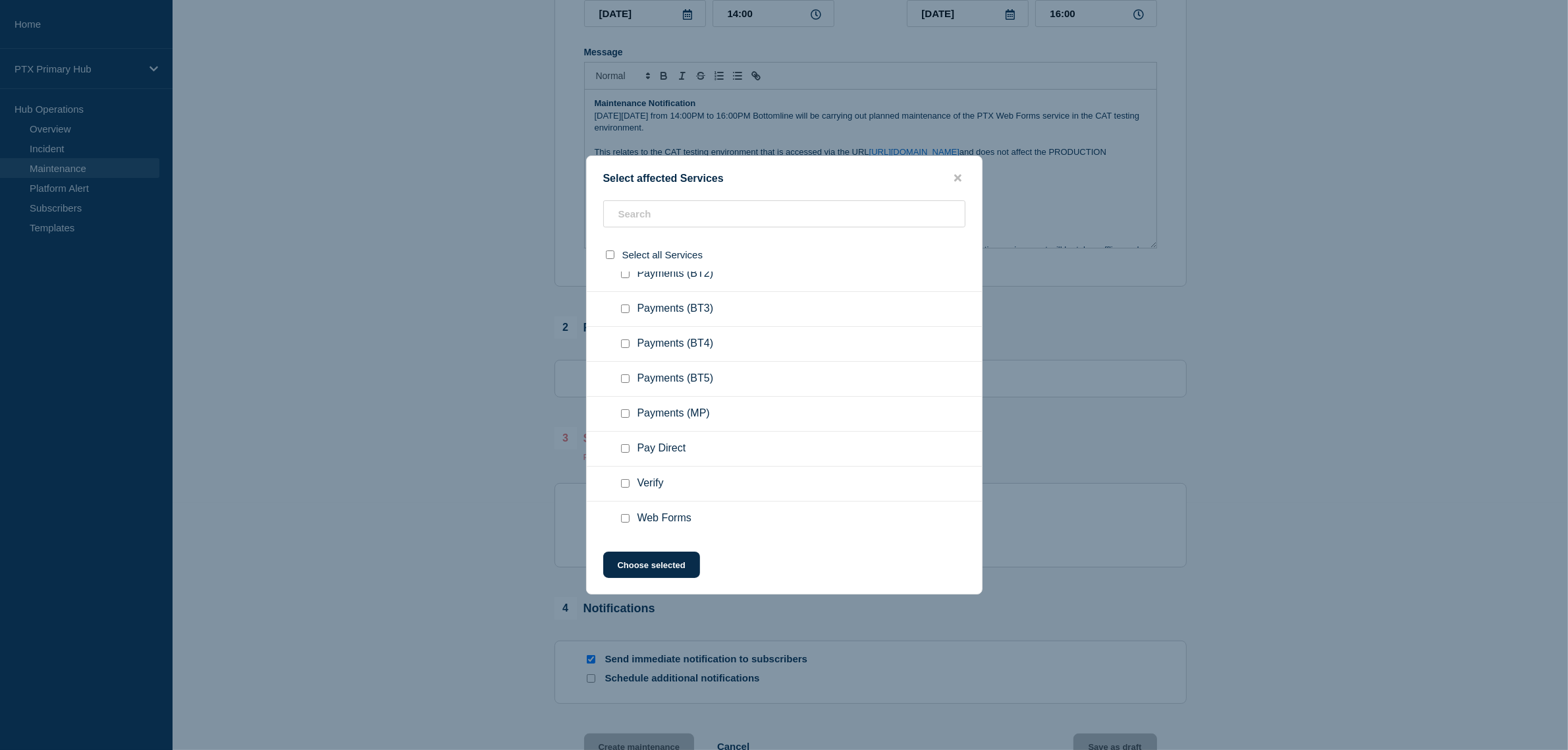
checkbox input "true"
click at [619, 518] on div at bounding box center [627, 518] width 19 height 13
click at [627, 519] on input "Web Forms checkbox" at bounding box center [625, 518] width 8 height 8
checkbox input "true"
click at [652, 564] on button "Choose selected" at bounding box center [651, 565] width 97 height 26
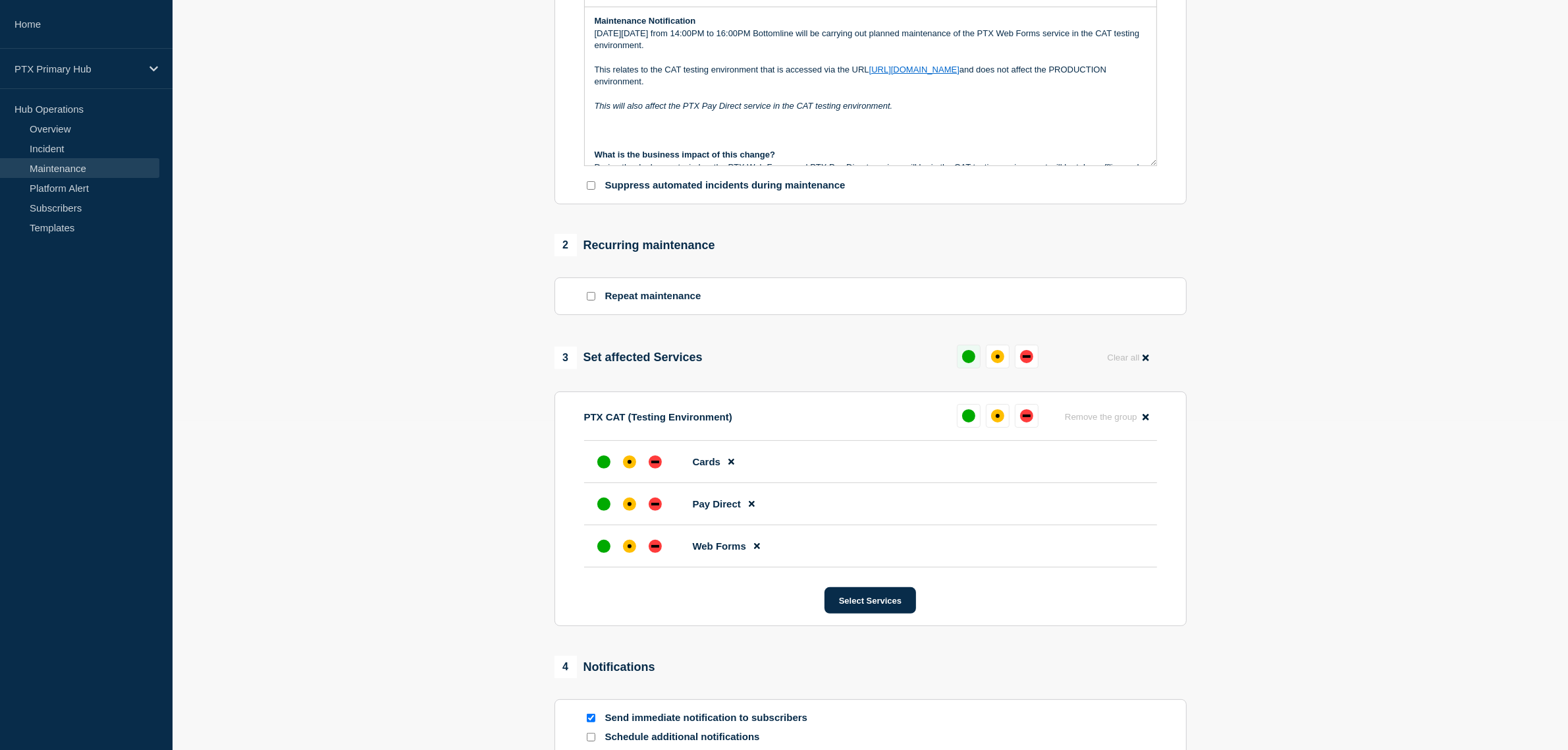
click at [963, 358] on div "up" at bounding box center [968, 356] width 13 height 13
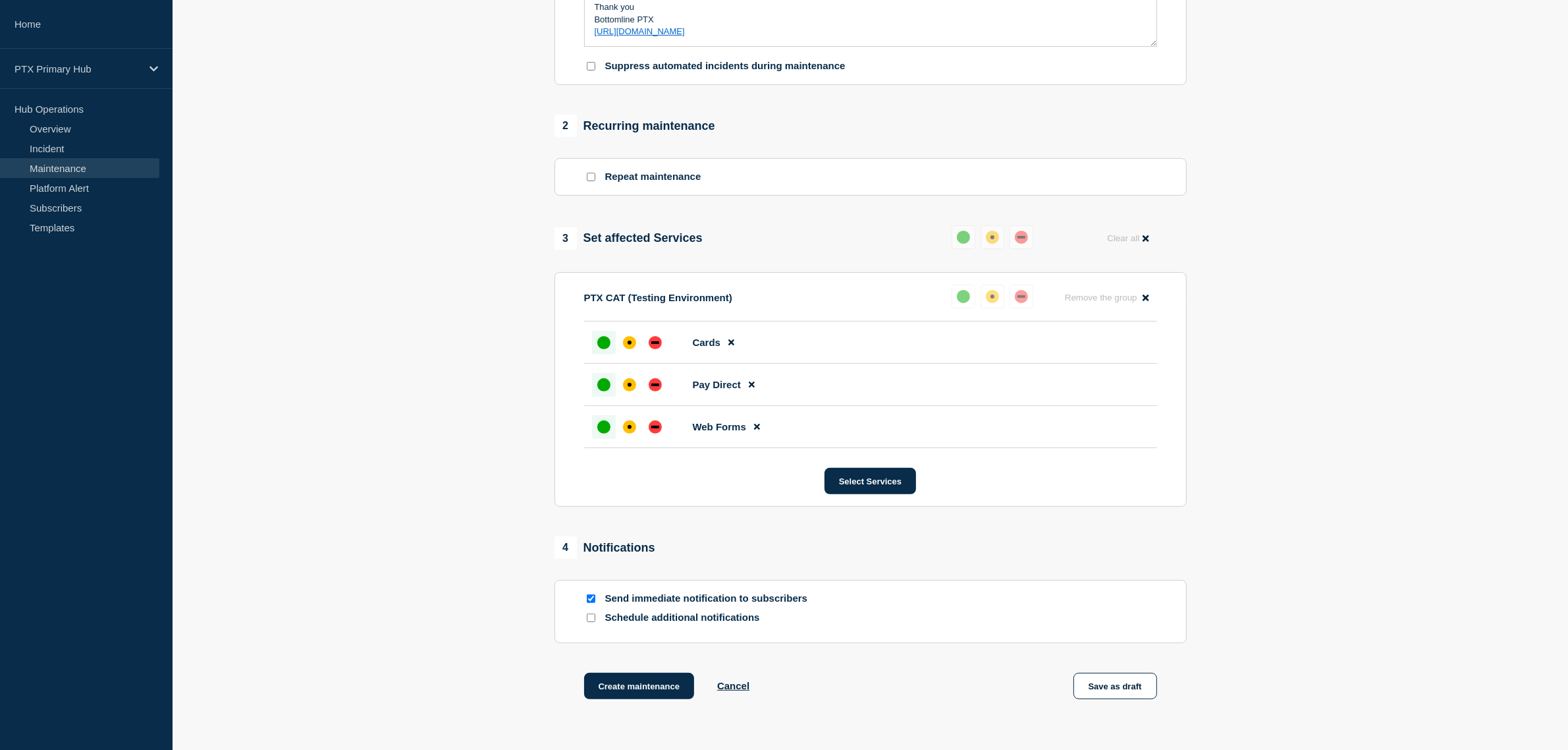
scroll to position [555, 0]
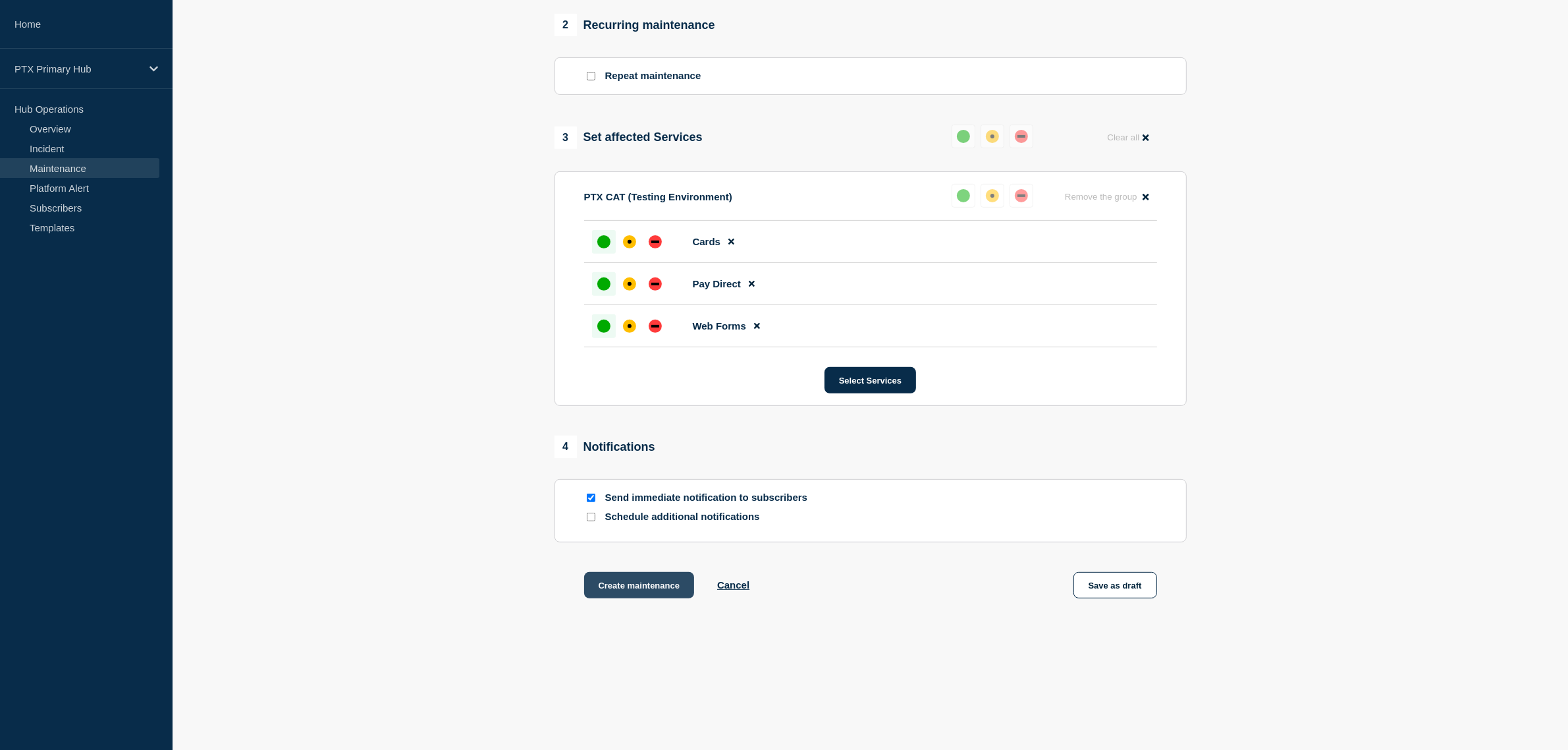
click at [611, 580] on button "Create maintenance" at bounding box center [639, 585] width 110 height 26
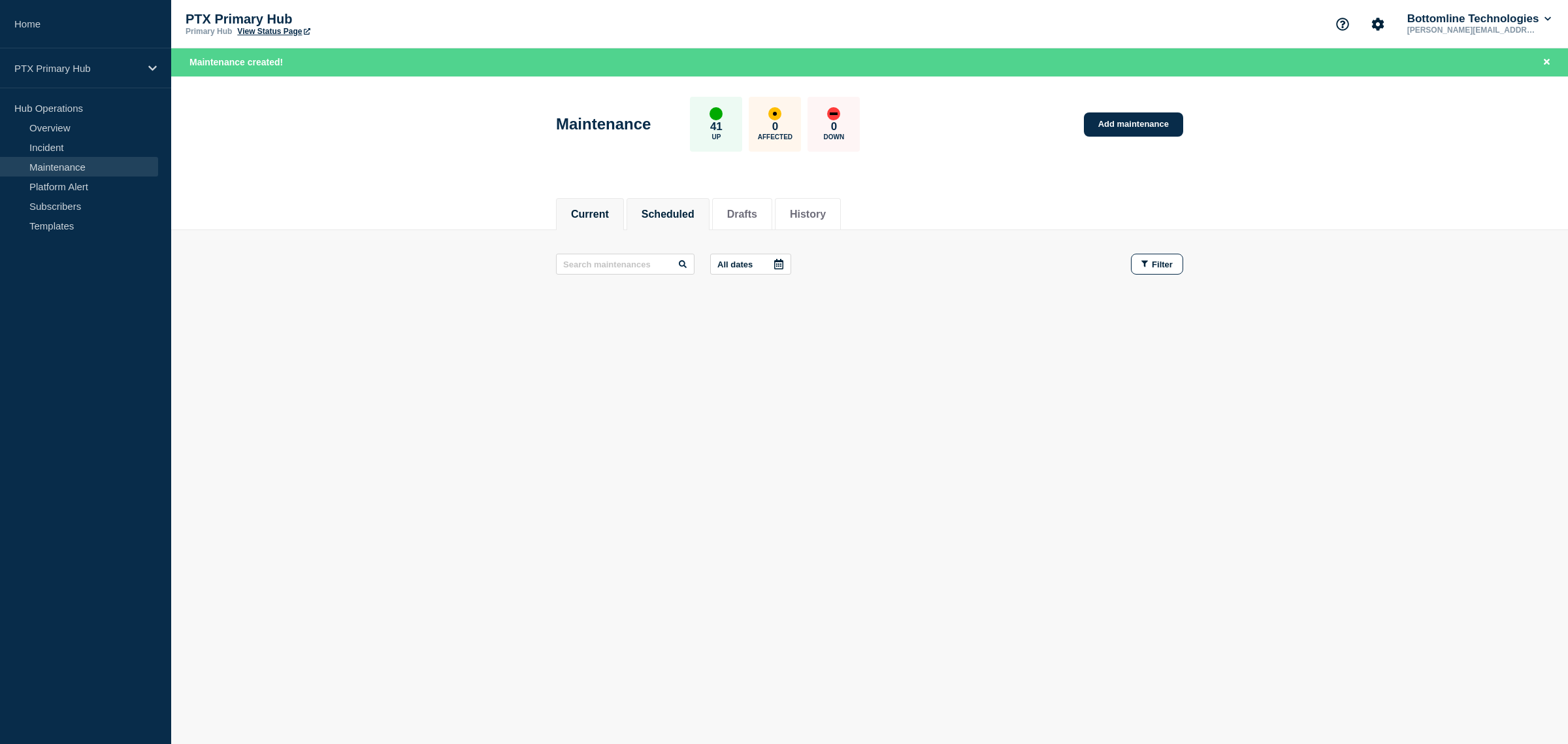
click at [682, 211] on button "Scheduled" at bounding box center [668, 215] width 53 height 12
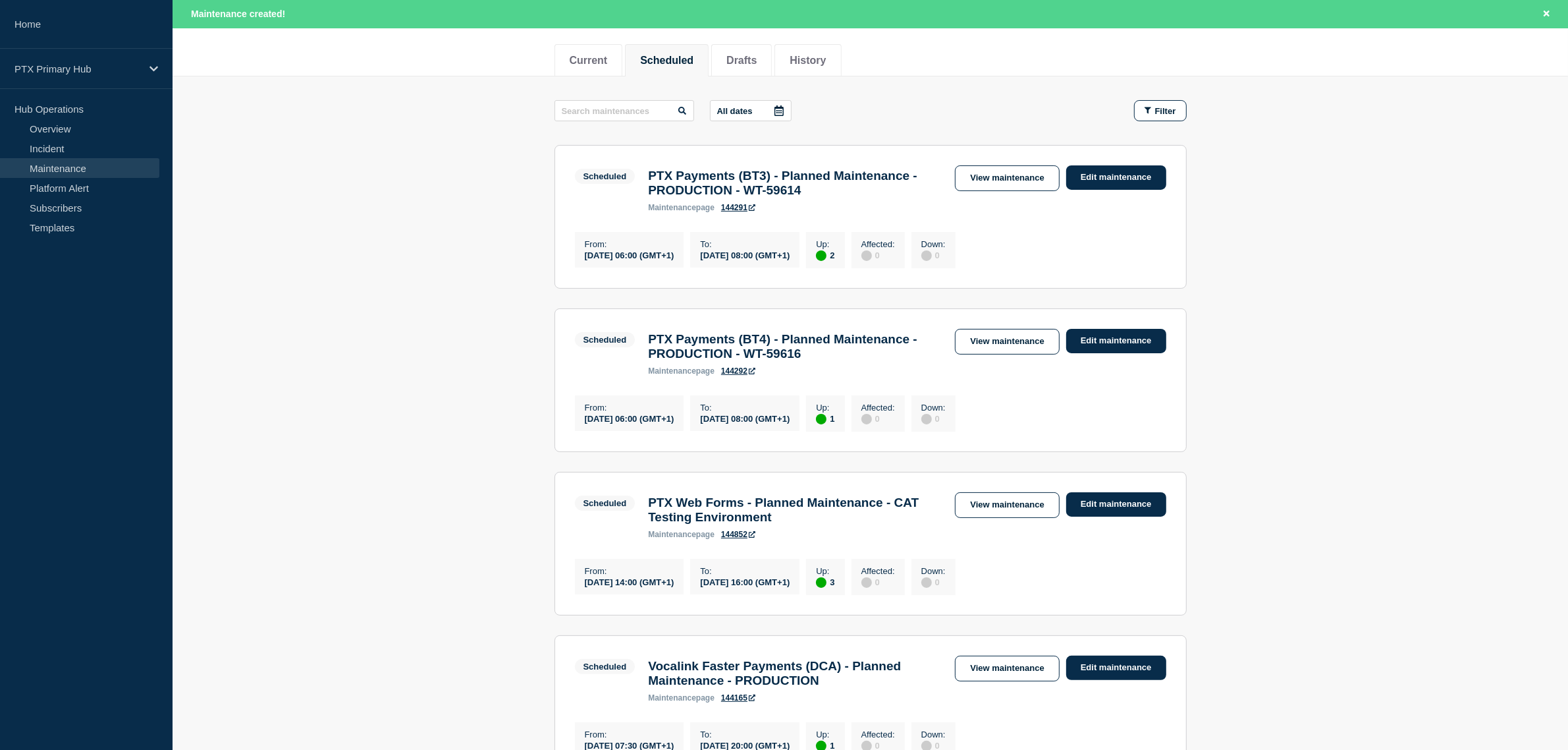
scroll to position [247, 0]
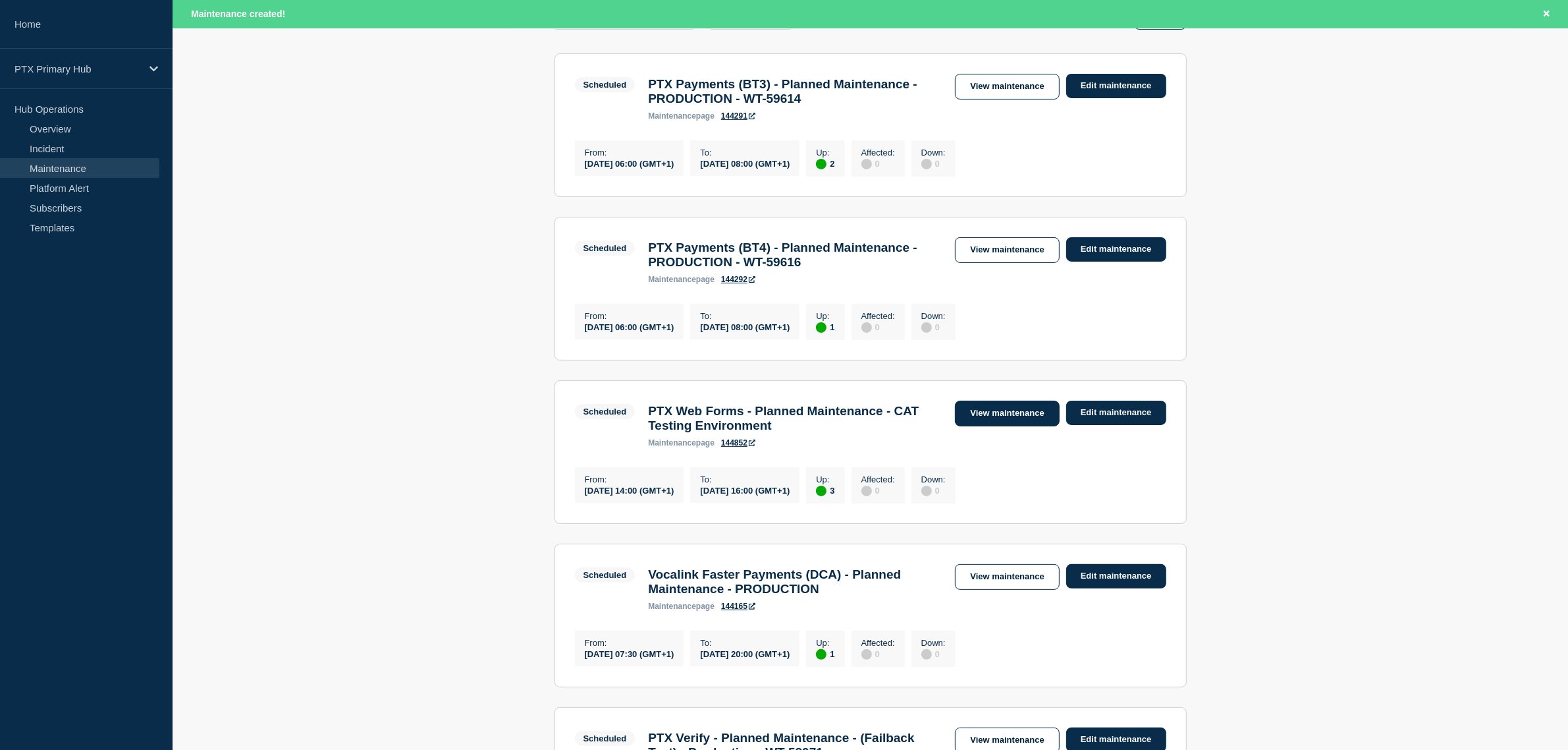
click at [978, 425] on link "View maintenance" at bounding box center [1007, 413] width 104 height 26
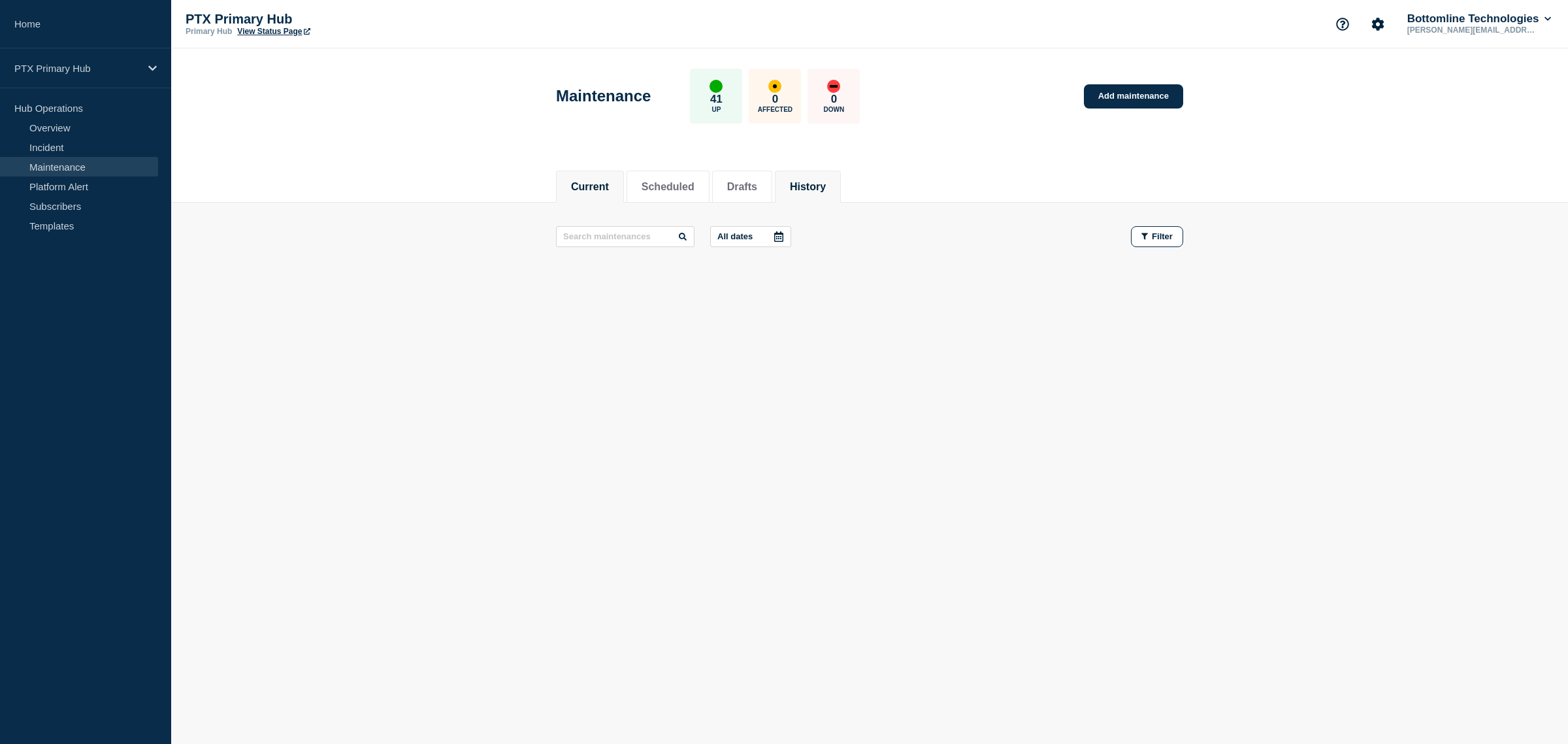
click at [826, 182] on button "History" at bounding box center [808, 187] width 36 height 12
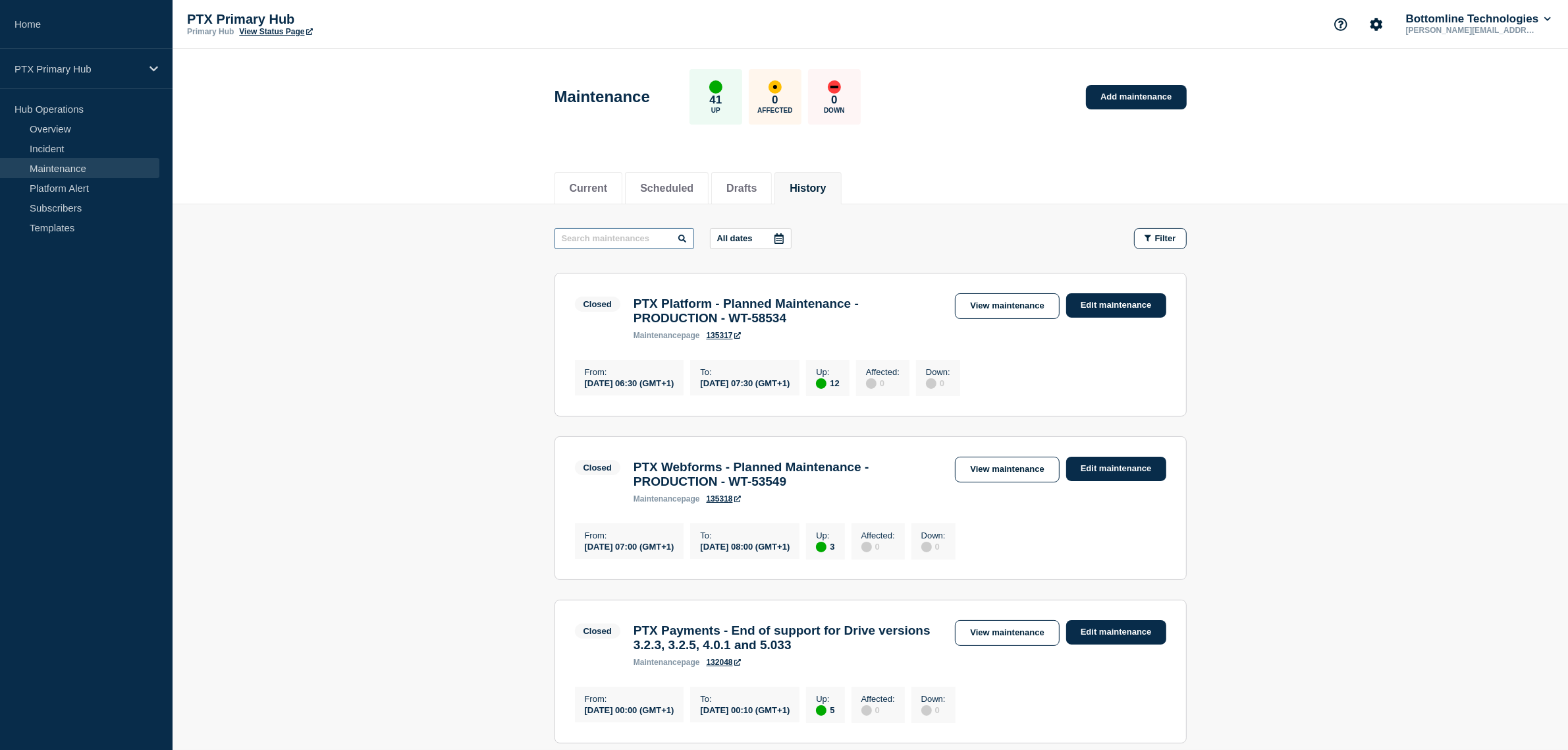
click at [649, 241] on input "text" at bounding box center [624, 238] width 140 height 21
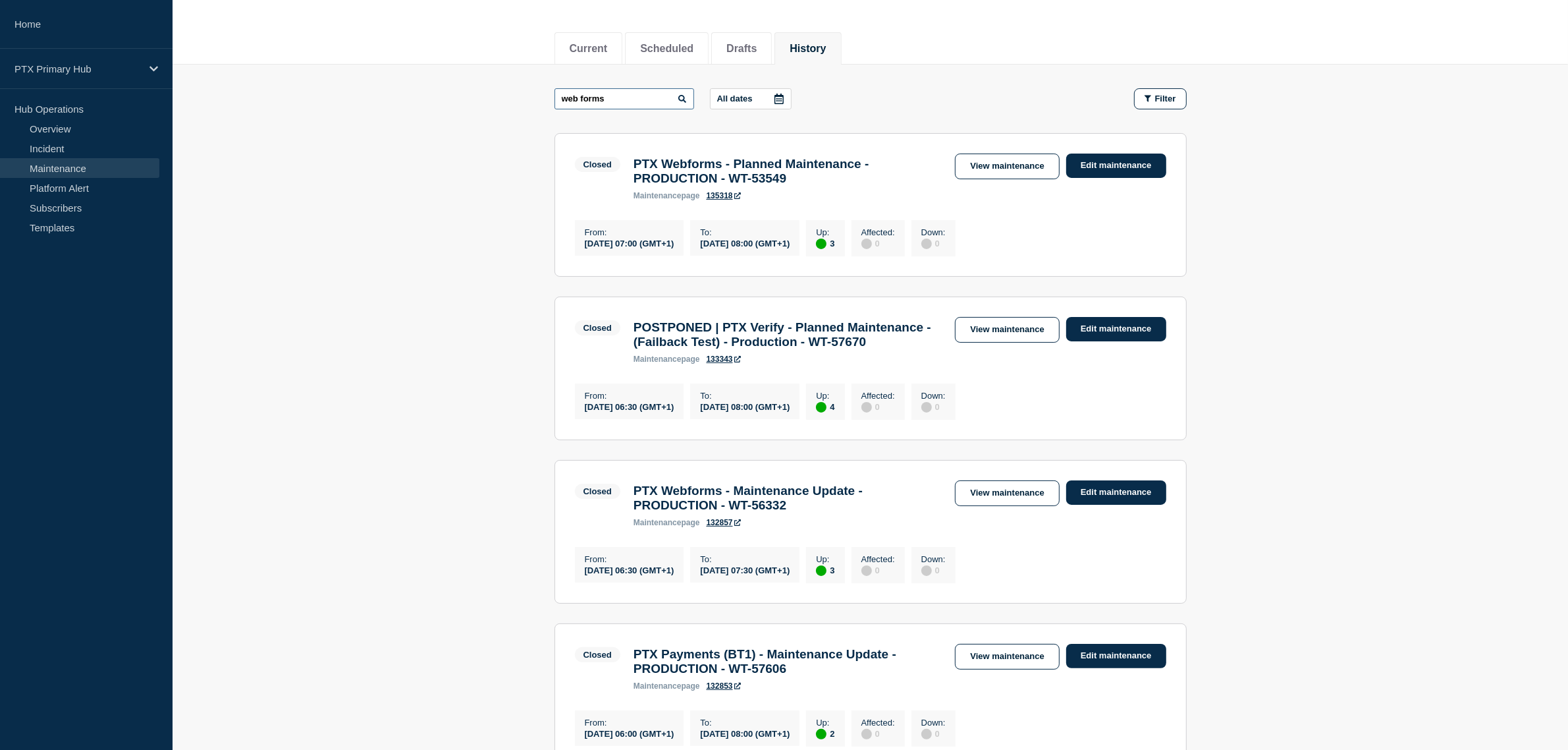
scroll to position [99, 0]
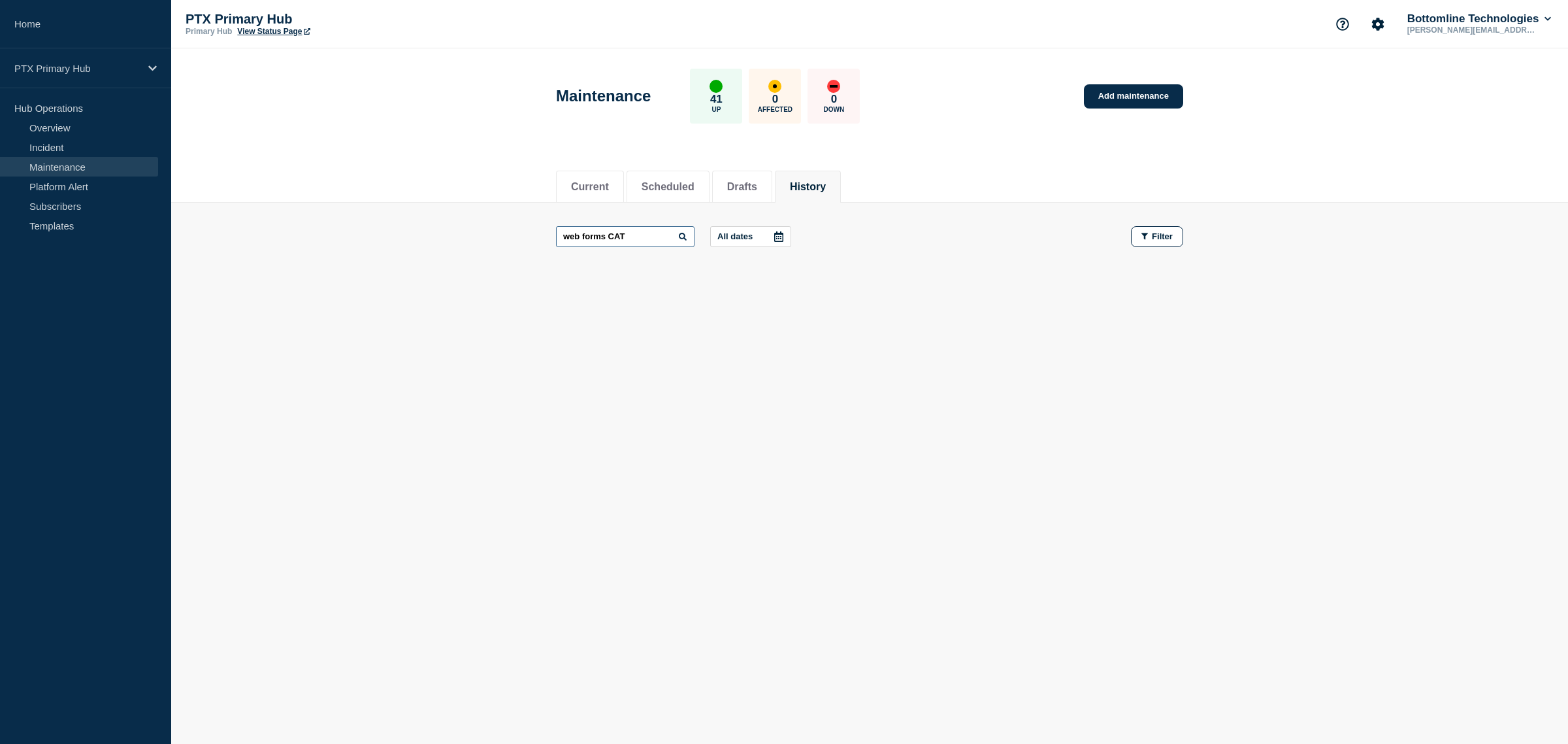
drag, startPoint x: 661, startPoint y: 227, endPoint x: 534, endPoint y: 233, distance: 127.1
click at [534, 233] on main "web forms CAT All dates Filter" at bounding box center [869, 236] width 1397 height 68
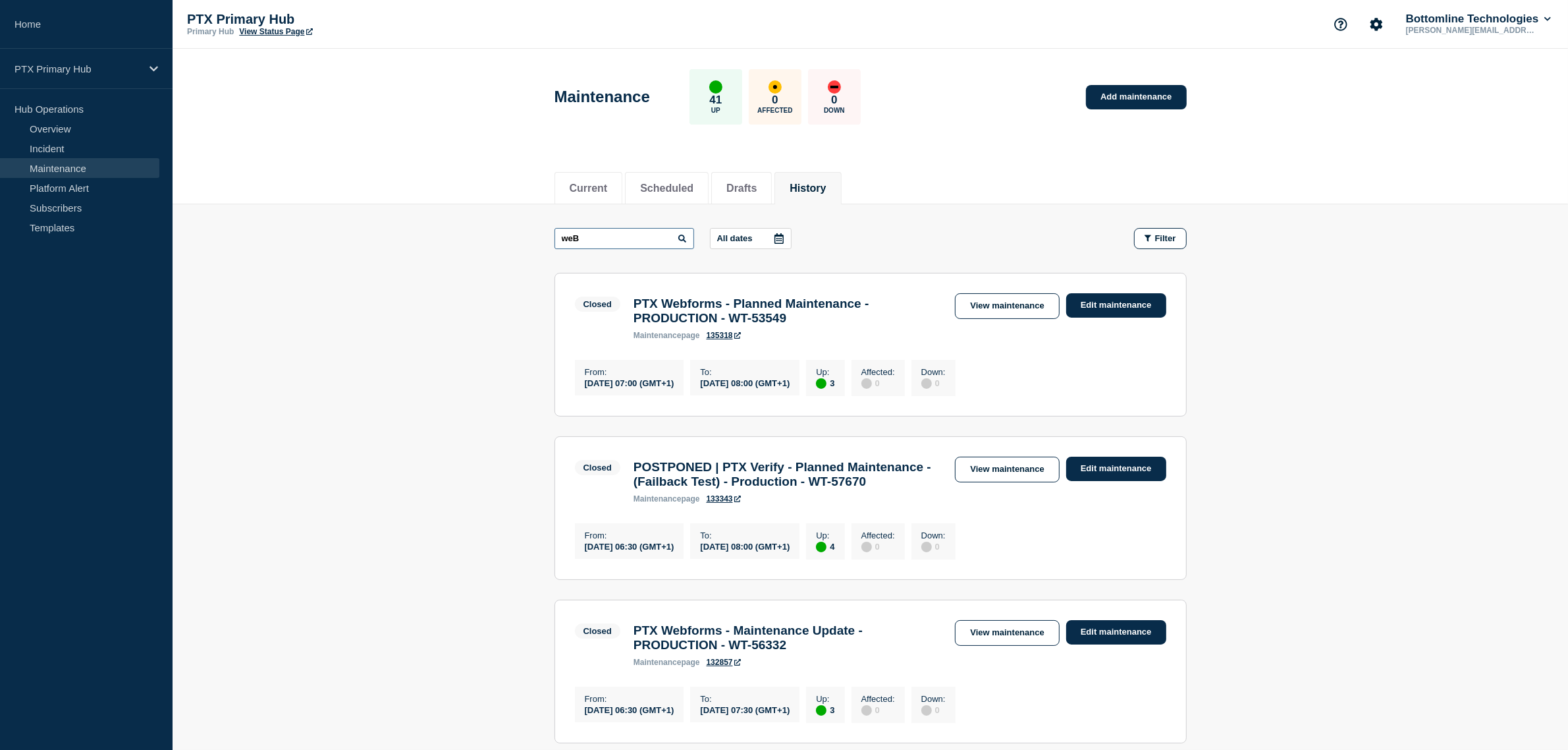
click at [604, 241] on input "weB" at bounding box center [624, 238] width 140 height 21
drag, startPoint x: 607, startPoint y: 241, endPoint x: 534, endPoint y: 224, distance: 75.0
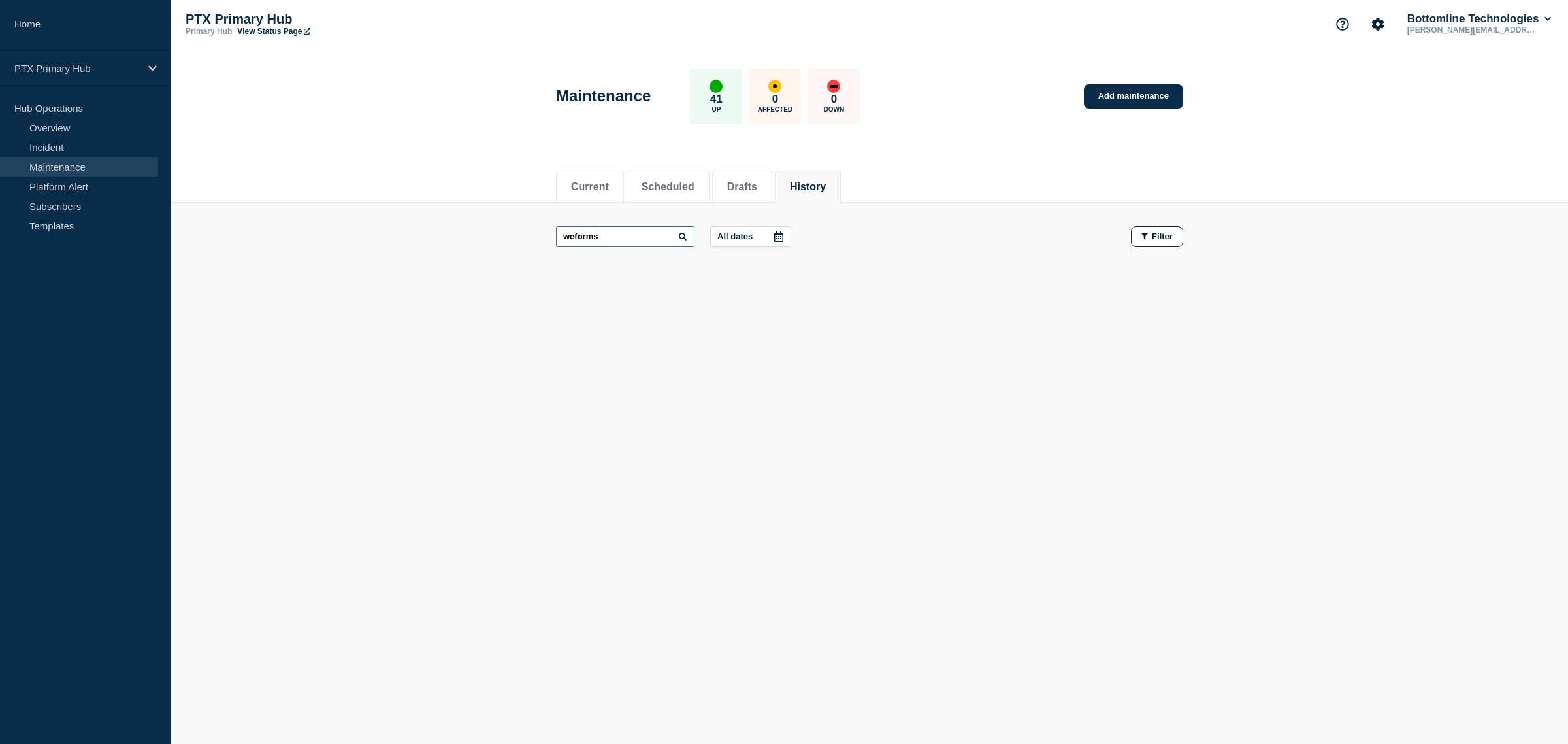
click at [575, 236] on input "weforms" at bounding box center [625, 236] width 139 height 21
type input "webforms"
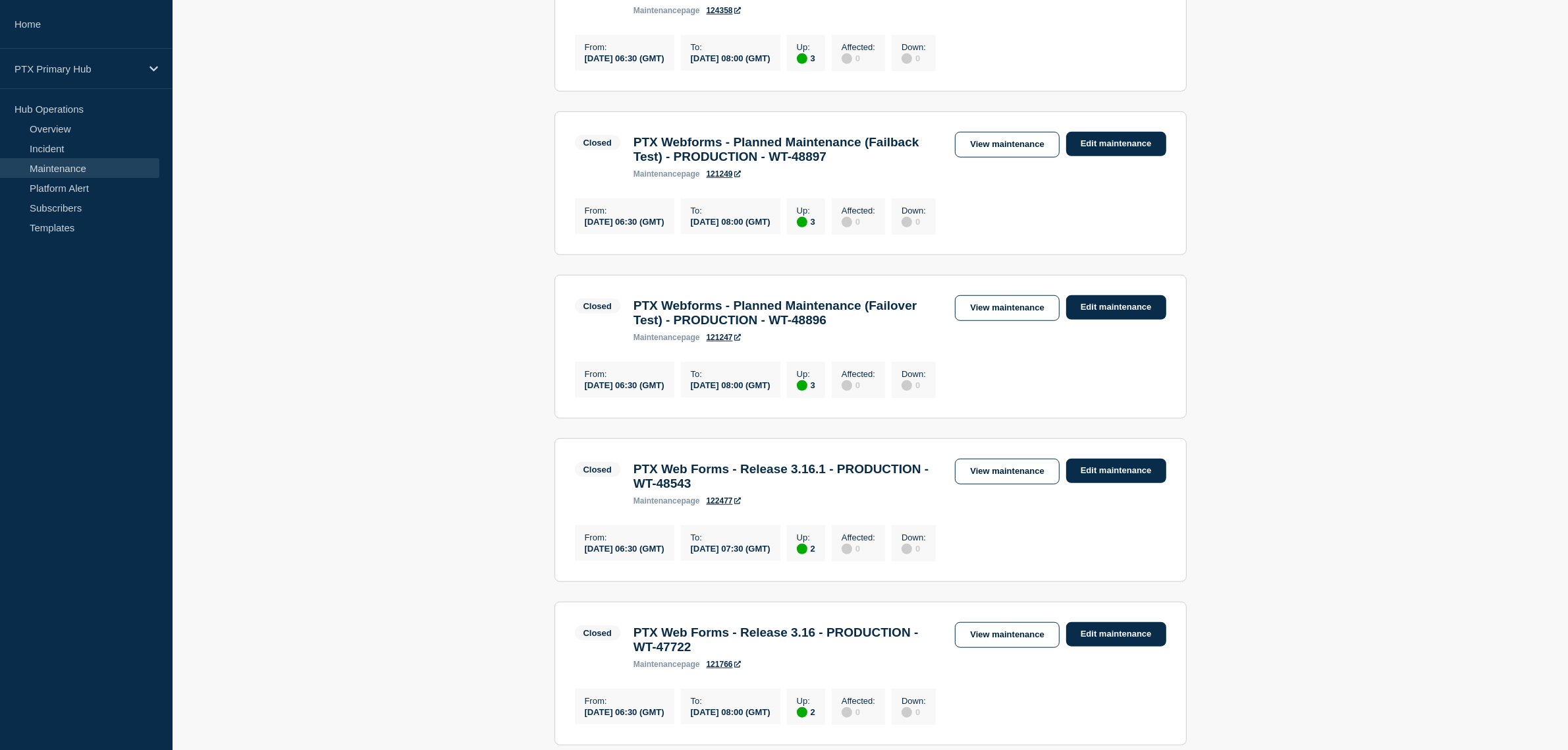
scroll to position [1398, 0]
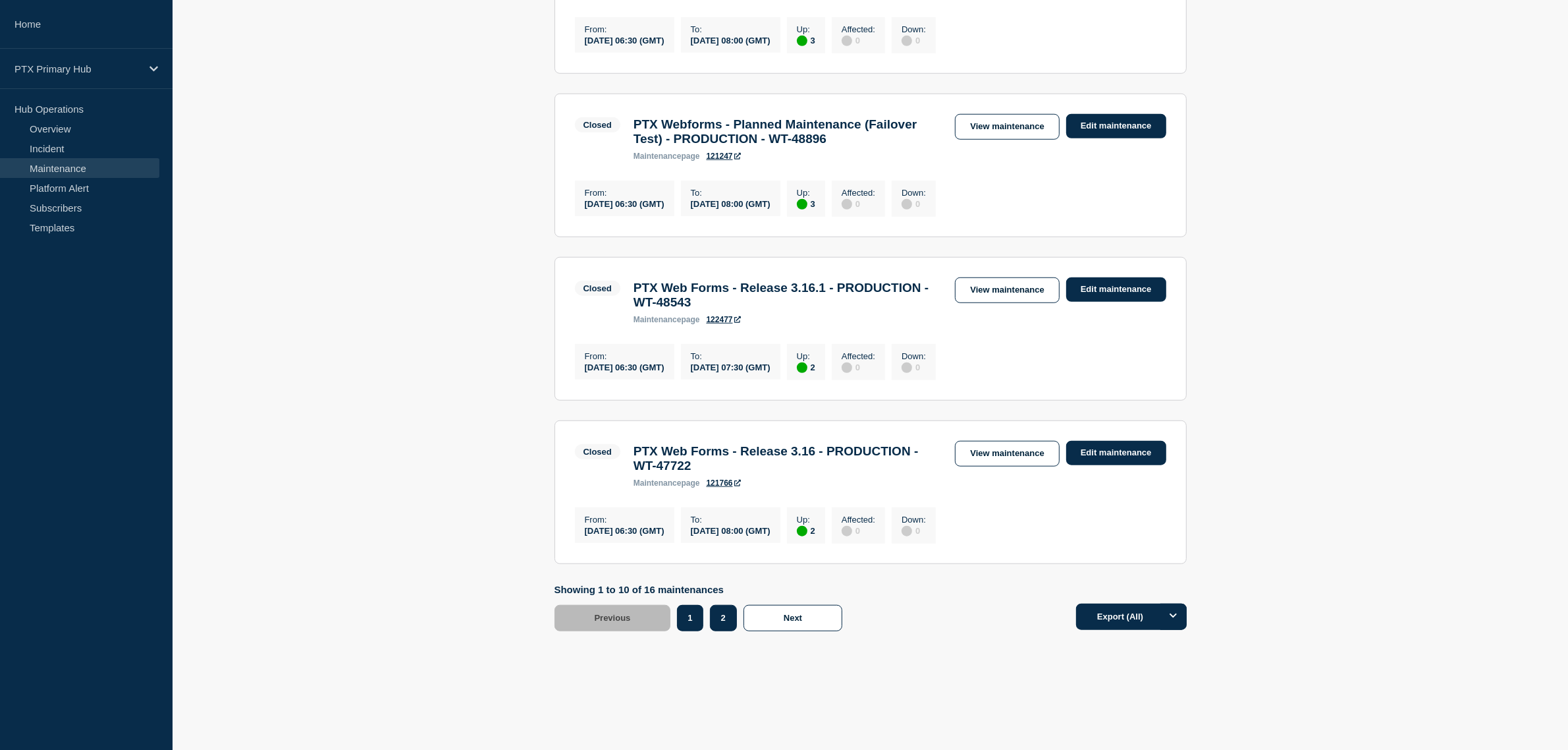
drag, startPoint x: 708, startPoint y: 619, endPoint x: 725, endPoint y: 621, distance: 17.1
click at [712, 621] on div "1 2" at bounding box center [709, 618] width 66 height 26
click at [725, 621] on button "2" at bounding box center [723, 618] width 27 height 26
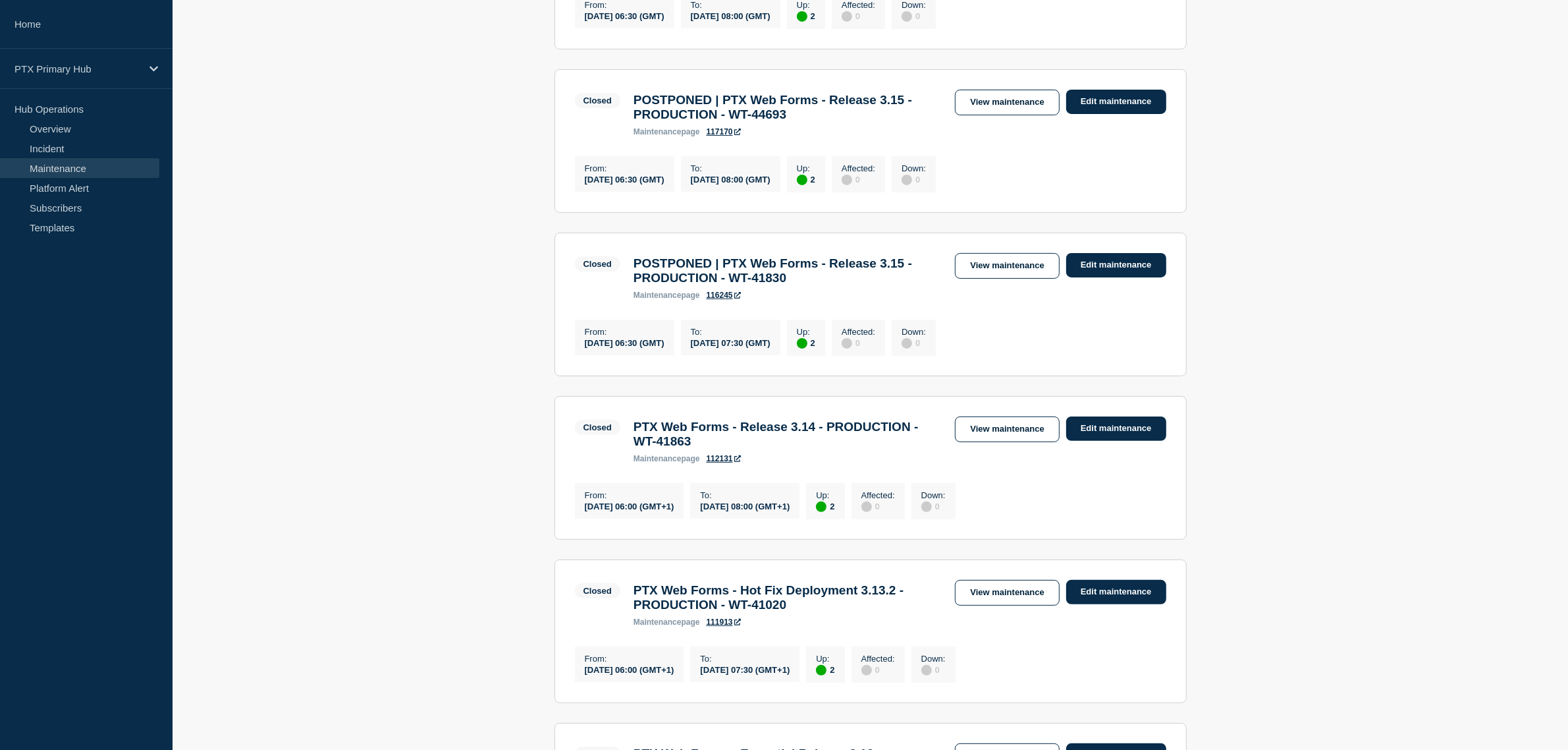
scroll to position [714, 0]
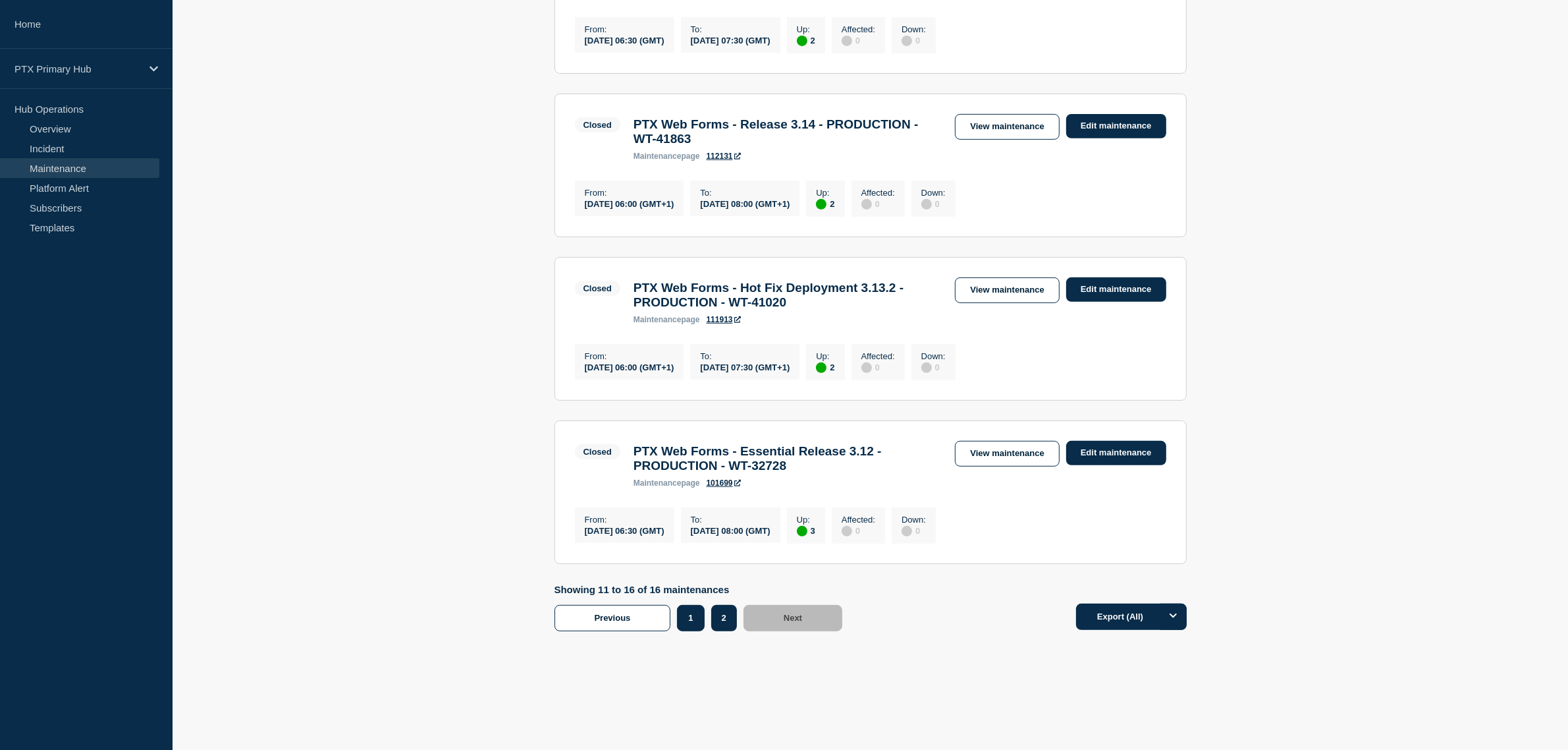
click at [678, 626] on button "1" at bounding box center [691, 618] width 27 height 26
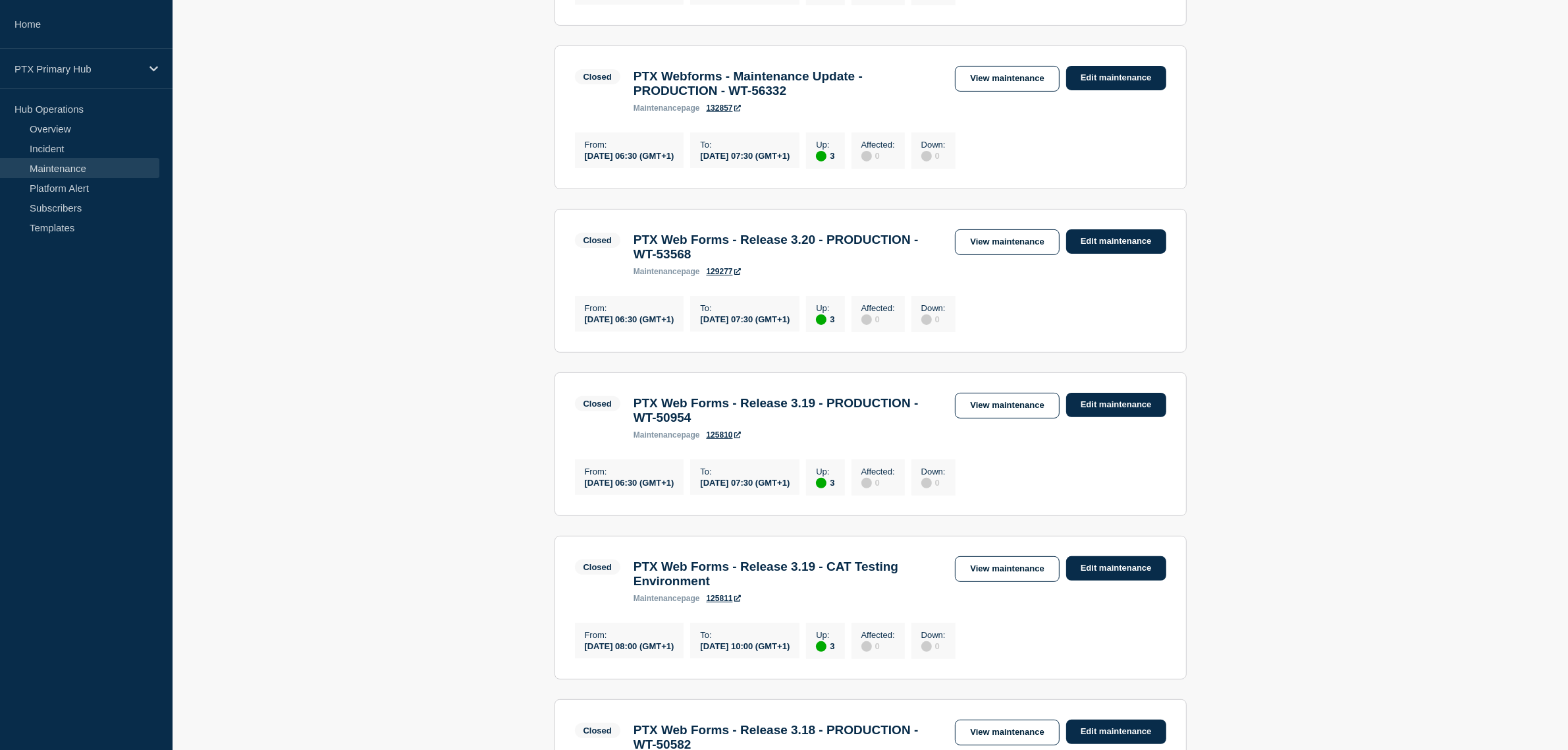
scroll to position [492, 0]
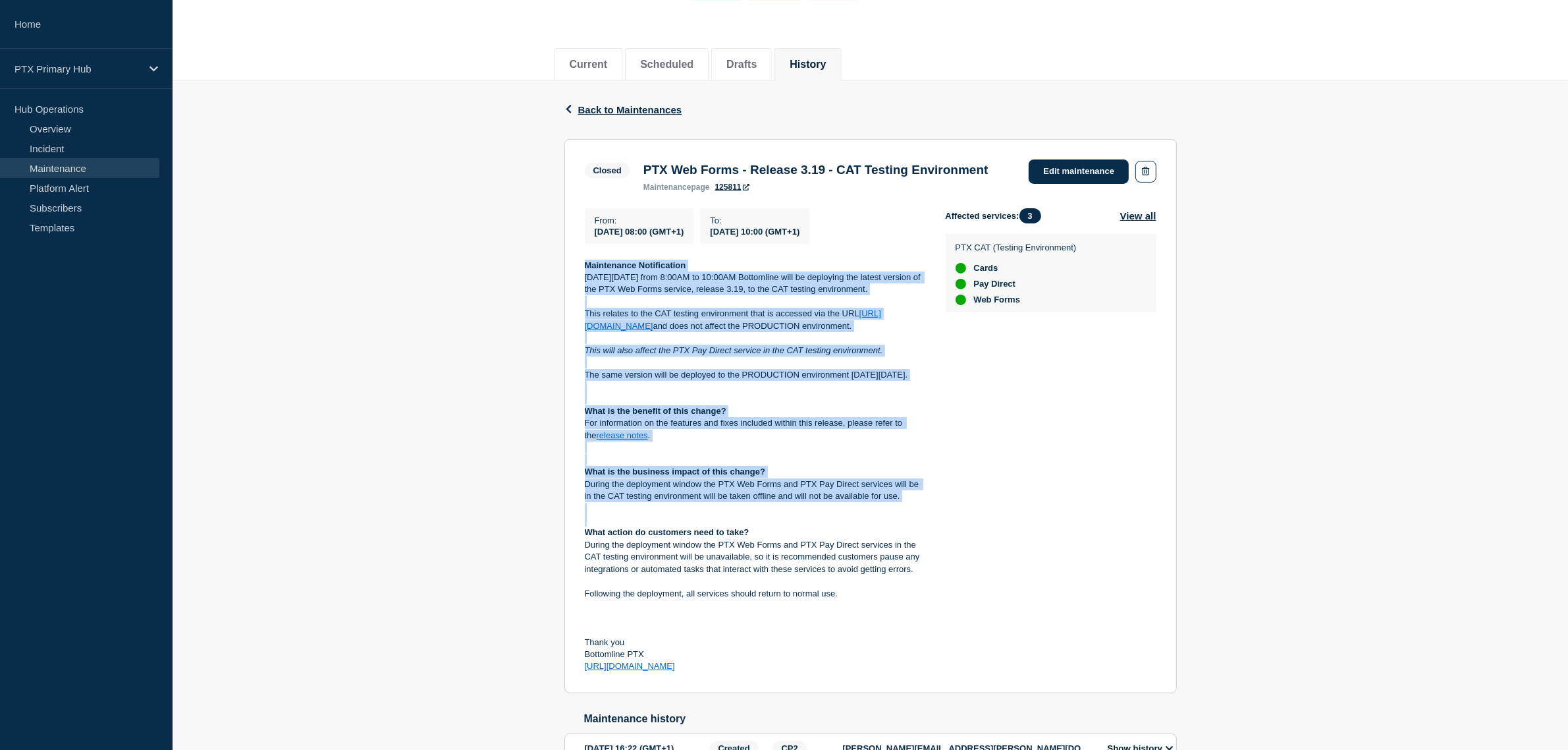
scroll to position [165, 0]
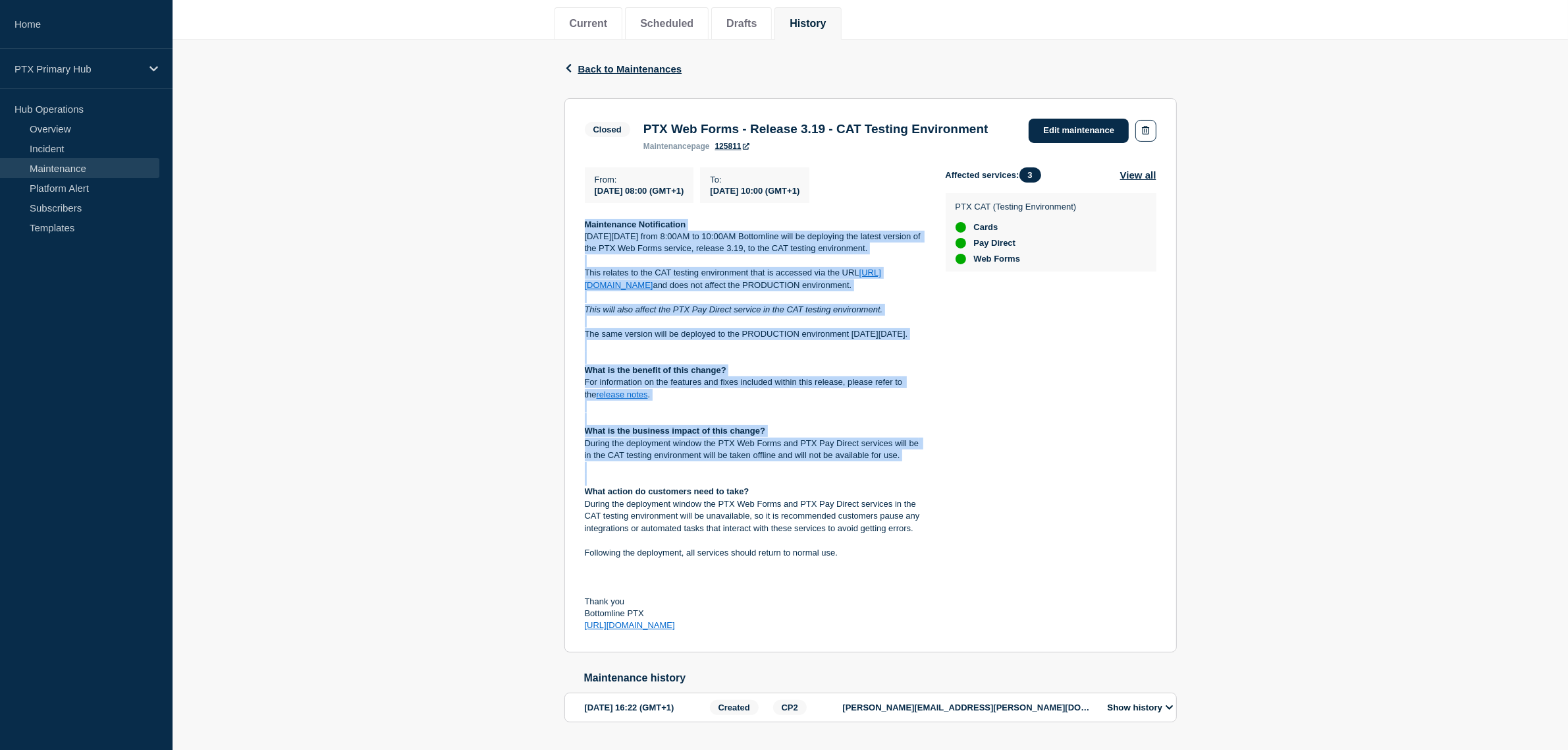
drag, startPoint x: 582, startPoint y: 409, endPoint x: 880, endPoint y: 656, distance: 387.1
click at [880, 652] on section "Closed PTX Web Forms - Release 3.19 - CAT Testing Environment maintenance page …" at bounding box center [871, 375] width 613 height 554
copy div "Maintenance Notification On Tuesday 8th April from 8:00AM to 10:00AM Bottomline…"
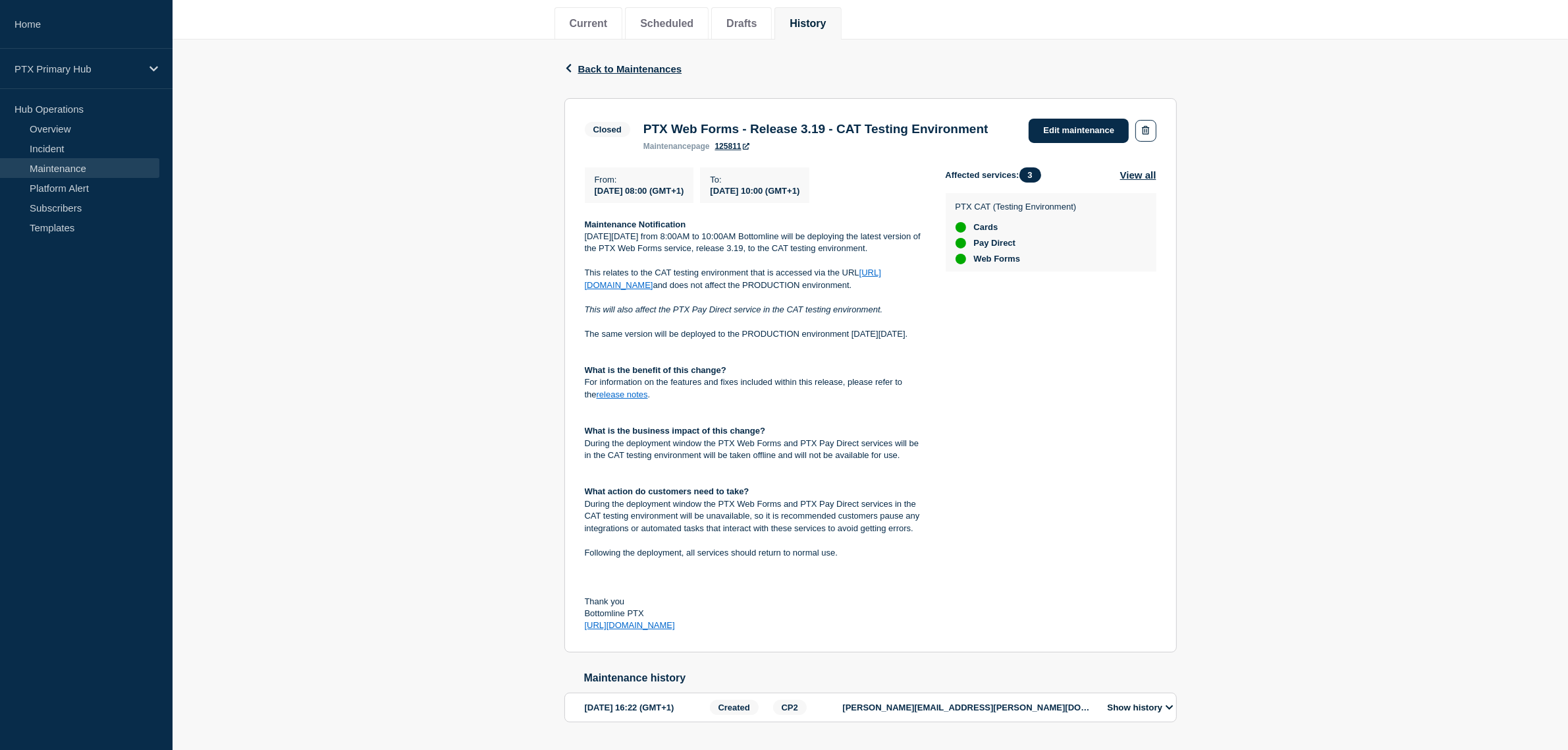
click at [988, 399] on div "Affected services: 3 View all PTX CAT (Testing Environment) Cards Pay Direct We…" at bounding box center [1051, 400] width 211 height 465
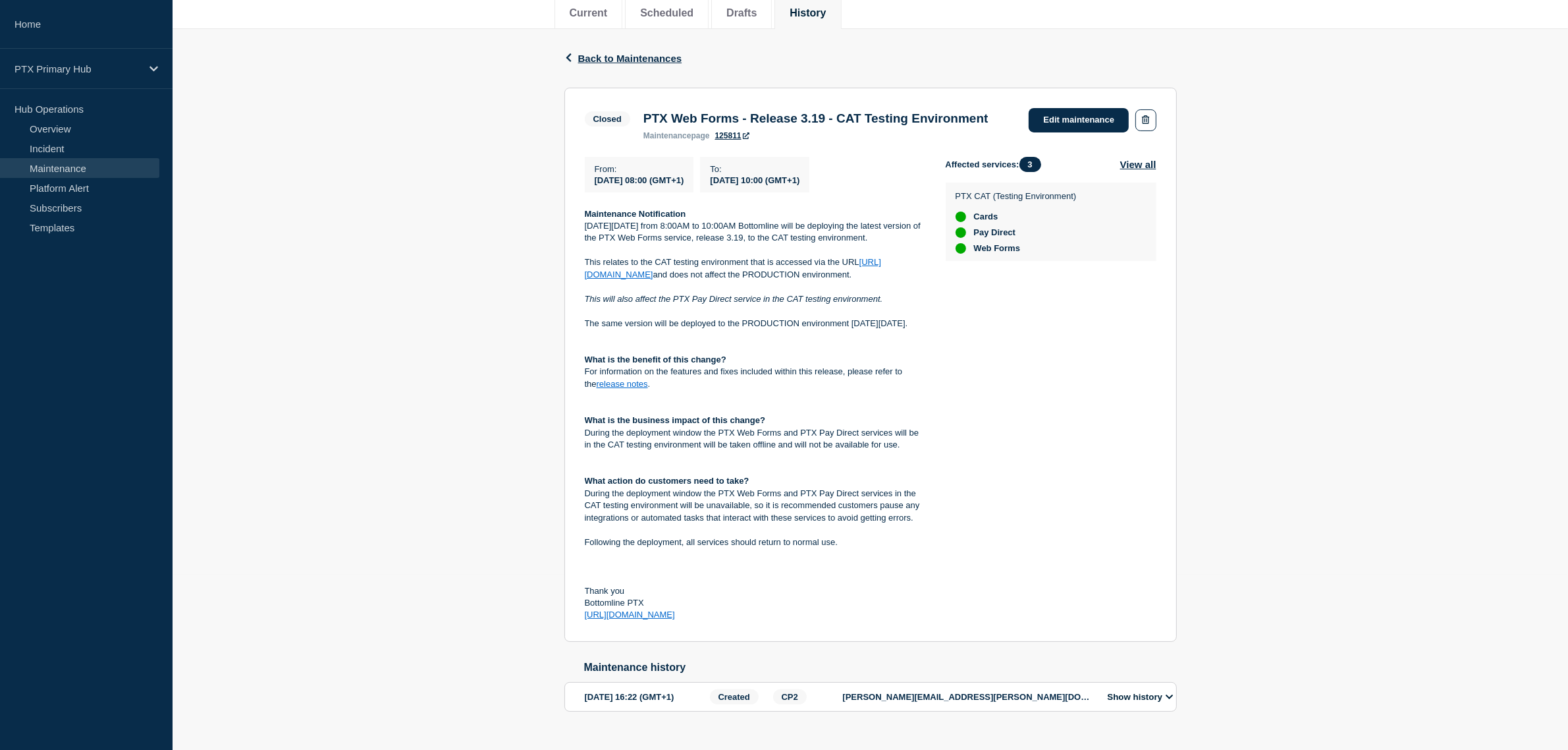
scroll to position [79, 0]
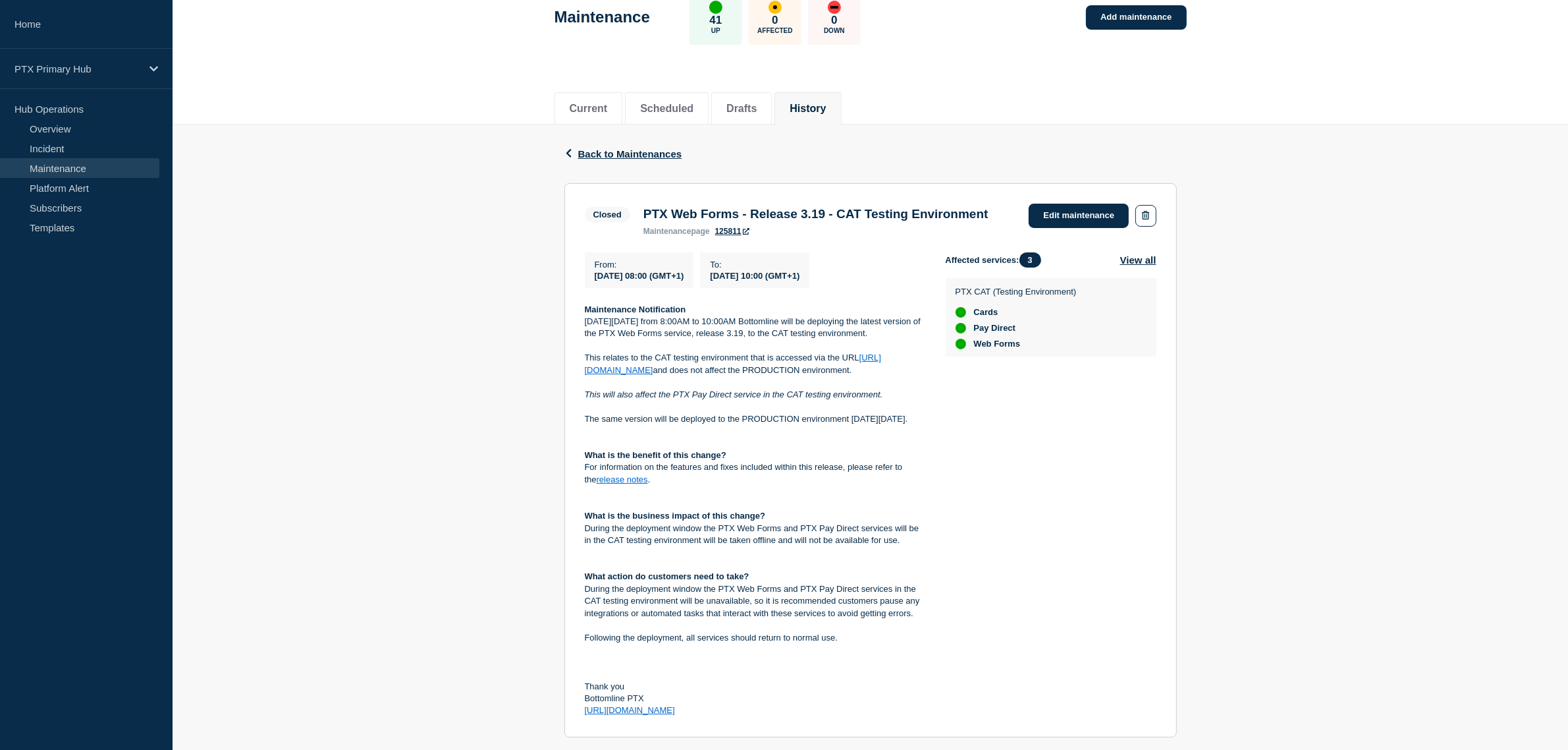
drag, startPoint x: 775, startPoint y: 232, endPoint x: 632, endPoint y: 213, distance: 144.3
click at [632, 213] on div "Closed PTX Web Forms - Release 3.19 - CAT Testing Environment maintenance page …" at bounding box center [790, 219] width 410 height 33
copy div "PTX Web Forms - Release 3.19 - CAT Testing Environment"
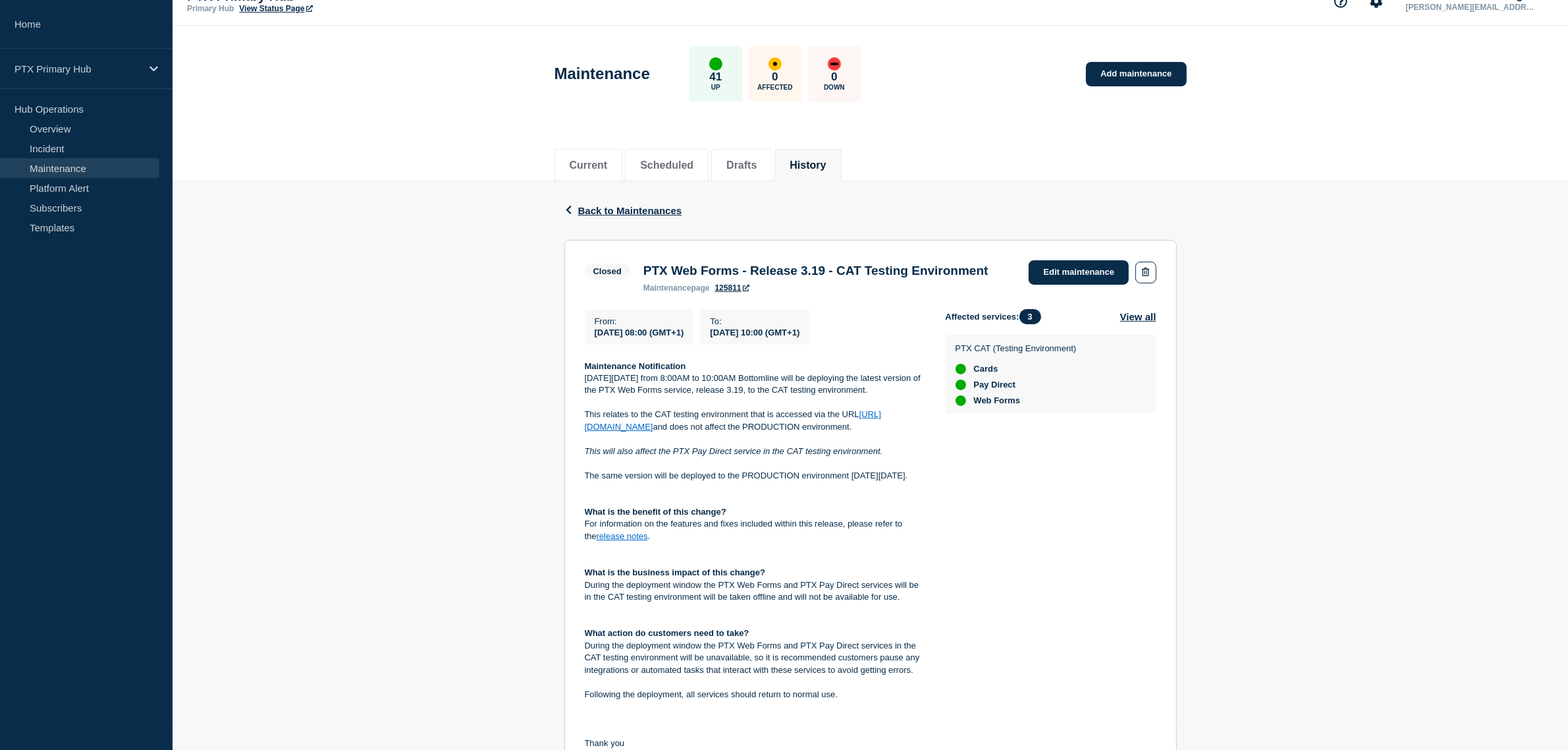
scroll to position [0, 0]
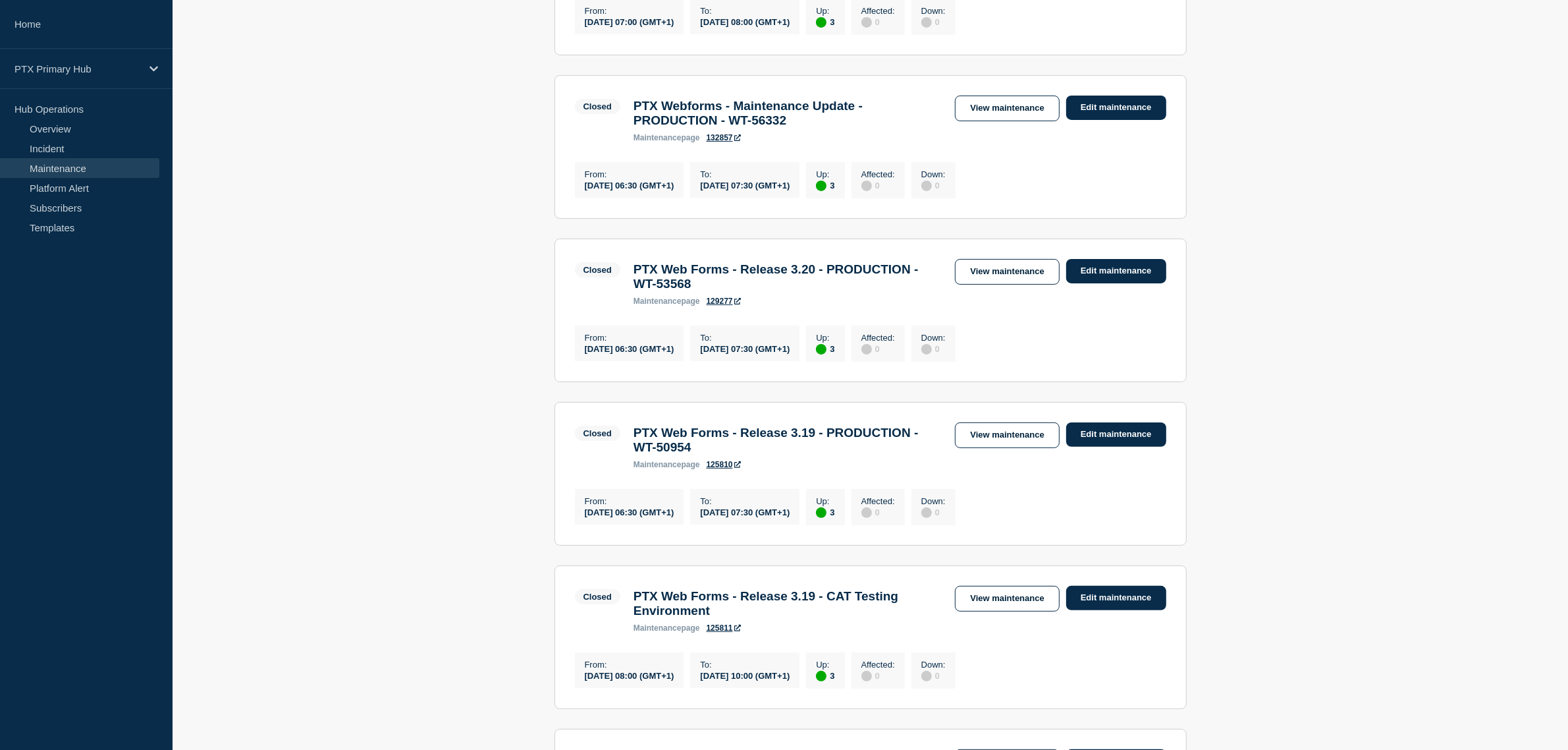
scroll to position [80, 0]
